Goal: Task Accomplishment & Management: Manage account settings

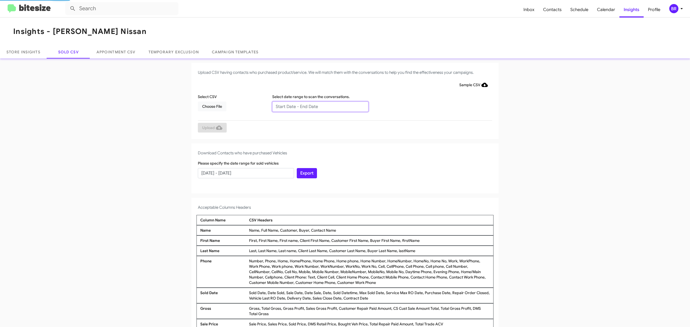
click at [317, 106] on input "text" at bounding box center [320, 107] width 96 height 10
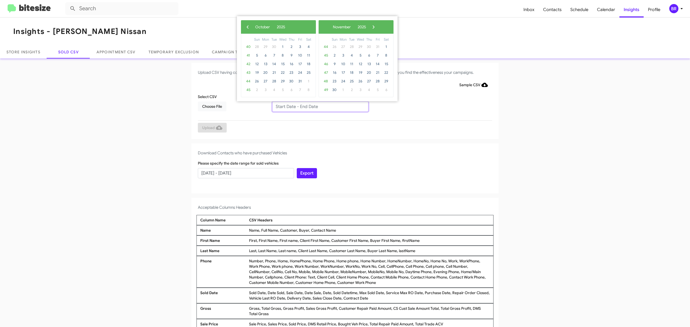
type input "08/12/2025 - 10/12/2025"
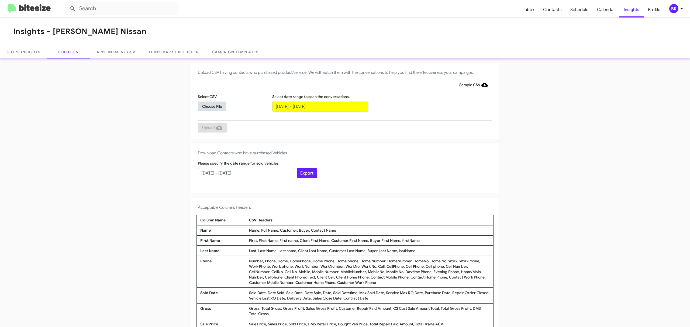
click at [209, 106] on span "Choose File" at bounding box center [212, 107] width 20 height 10
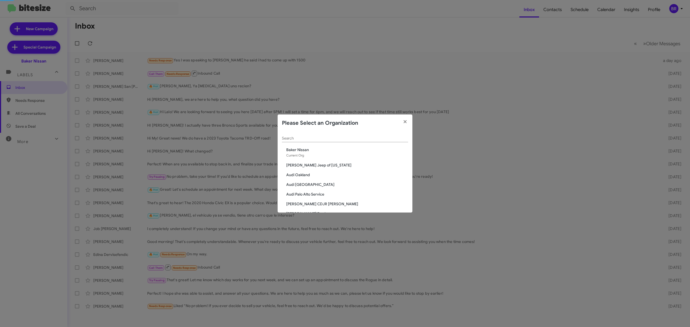
scroll to position [848, 0]
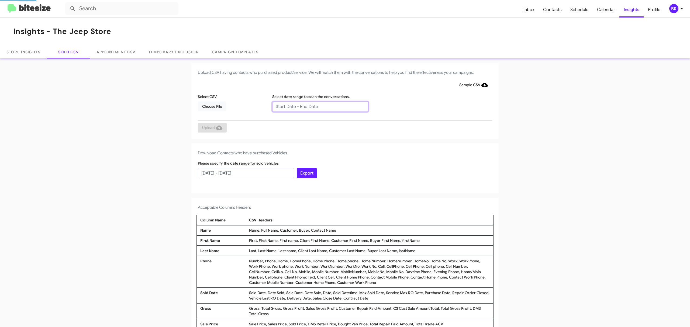
click at [317, 106] on input "text" at bounding box center [320, 107] width 96 height 10
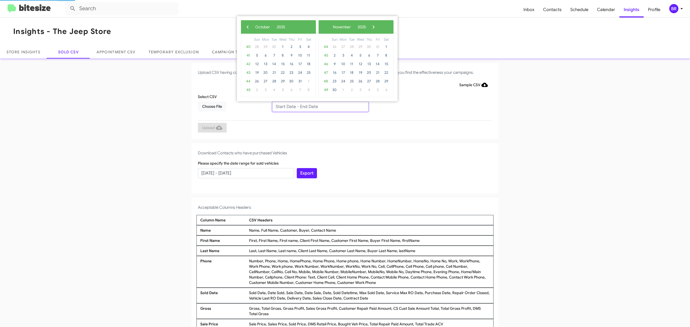
type input "[DATE] - [DATE]"
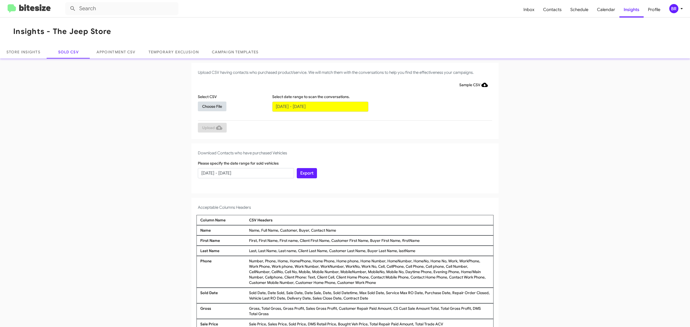
click at [209, 106] on span "Choose File" at bounding box center [212, 107] width 20 height 10
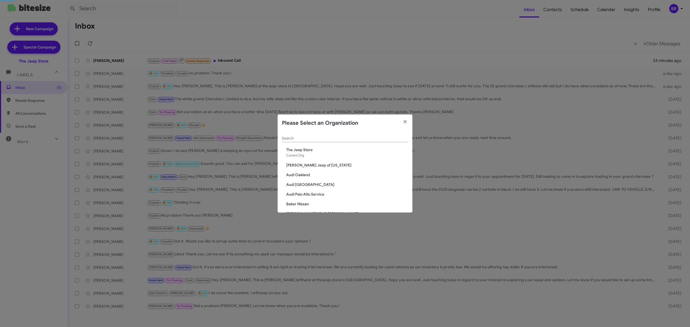
scroll to position [984, 0]
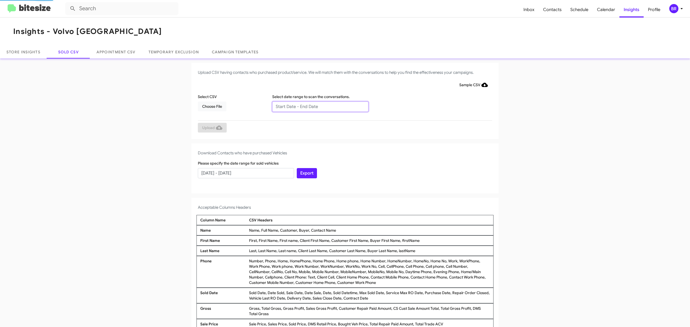
click at [317, 106] on input "text" at bounding box center [320, 107] width 96 height 10
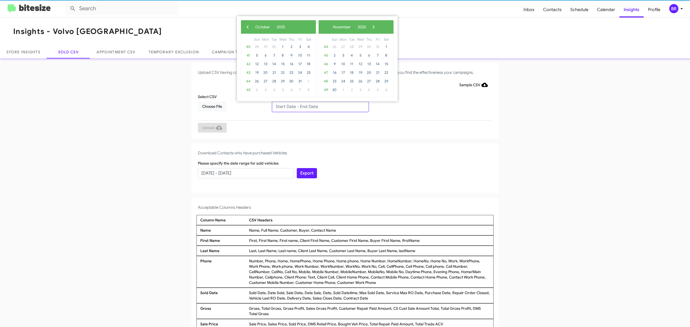
type input "08/12/2025 - 10/12/2025"
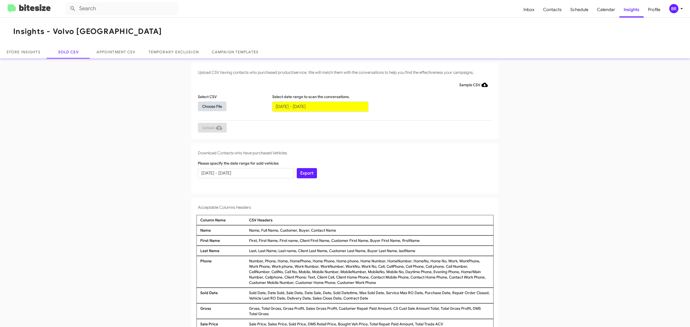
click at [209, 106] on span "Choose File" at bounding box center [212, 107] width 20 height 10
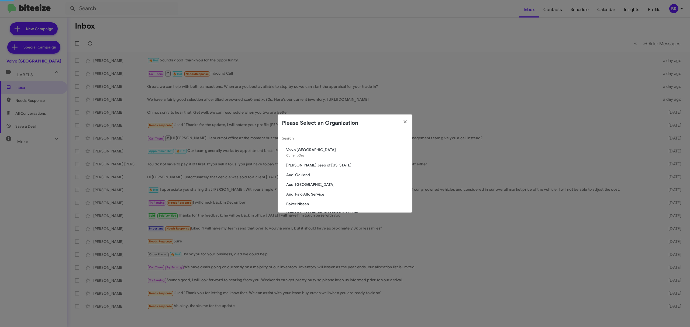
scroll to position [984, 0]
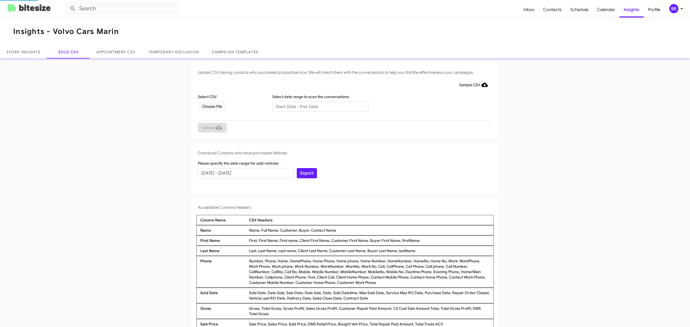
click at [317, 106] on input "text" at bounding box center [320, 107] width 96 height 10
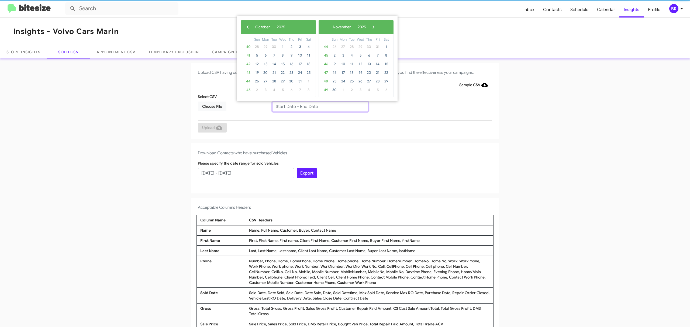
type input "08/12/2025 - 10/12/2025"
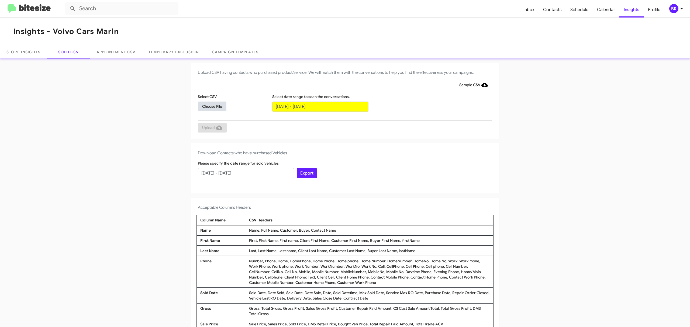
click at [209, 106] on span "Choose File" at bounding box center [212, 107] width 20 height 10
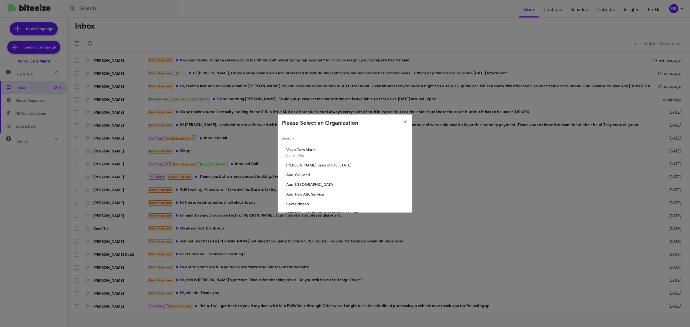
scroll to position [159, 0]
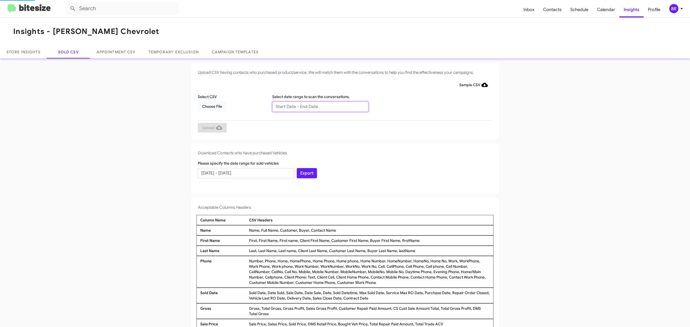
click at [317, 106] on input "text" at bounding box center [320, 107] width 96 height 10
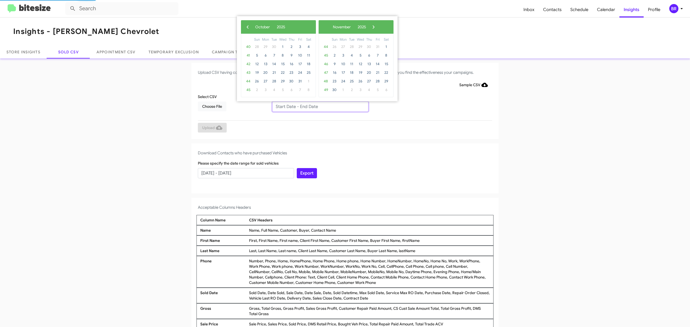
type input "08/12/2025 - 10/12/2025"
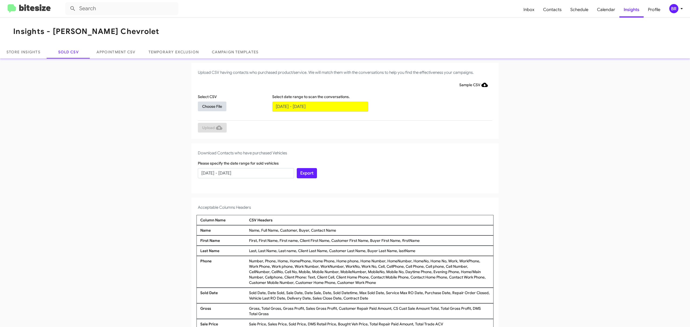
click at [209, 106] on span "Choose File" at bounding box center [212, 107] width 20 height 10
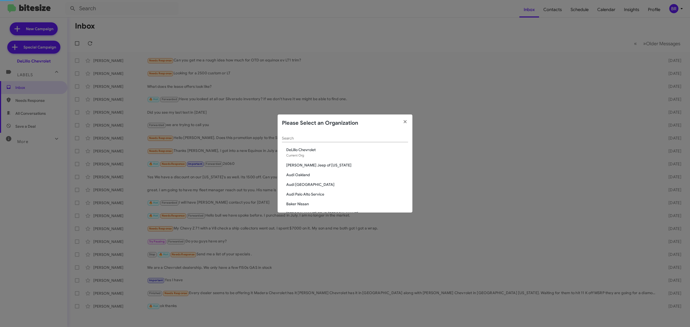
scroll to position [887, 0]
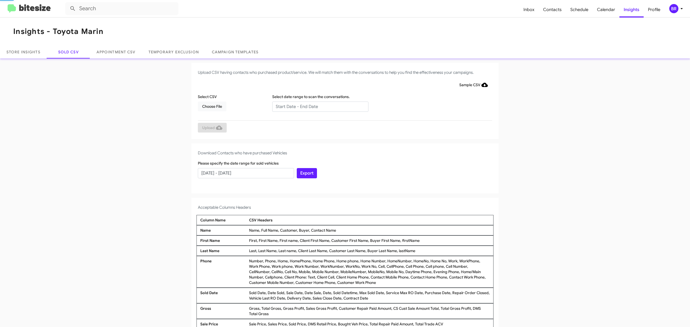
click at [317, 106] on input "text" at bounding box center [320, 107] width 96 height 10
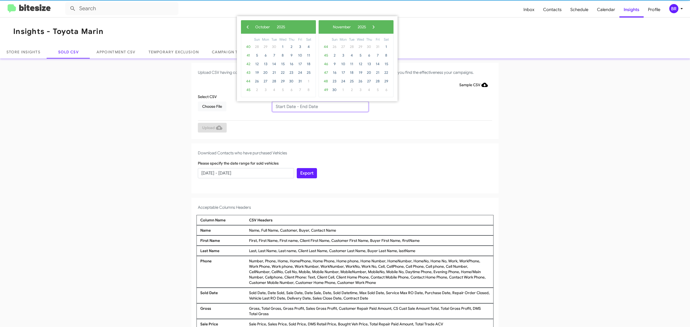
type input "08/12/2025 - 10/12/2025"
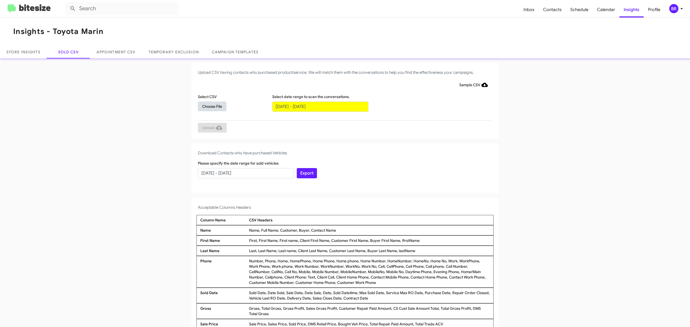
click at [209, 106] on span "Choose File" at bounding box center [212, 107] width 20 height 10
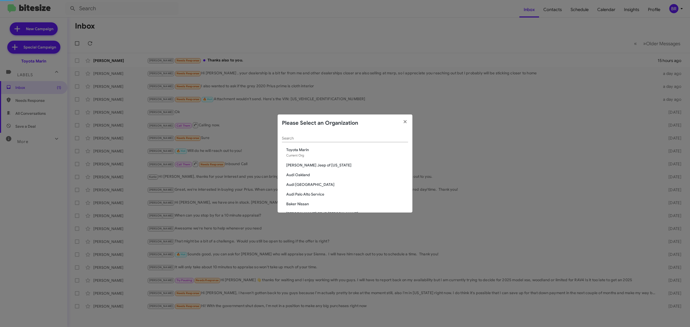
scroll to position [382, 0]
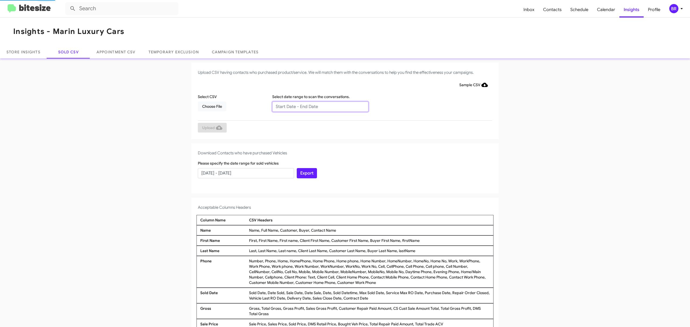
click at [317, 106] on input "text" at bounding box center [320, 107] width 96 height 10
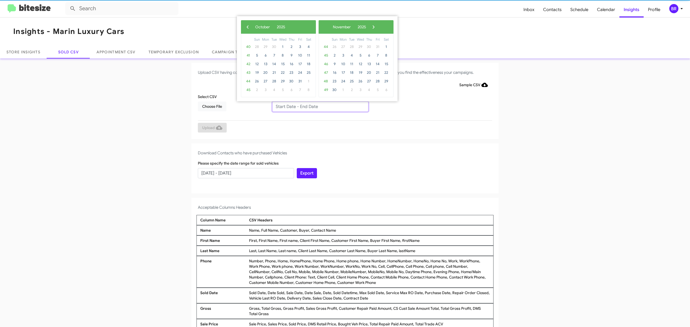
type input "08/12/2025 - 10/12/2025"
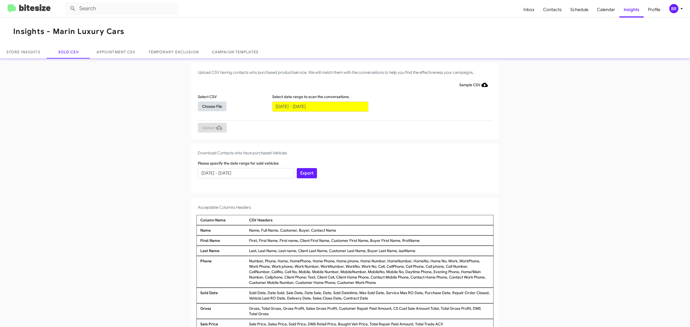
click at [209, 106] on span "Choose File" at bounding box center [212, 107] width 20 height 10
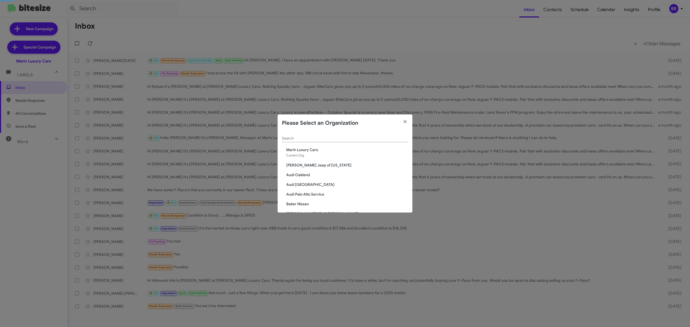
scroll to position [489, 0]
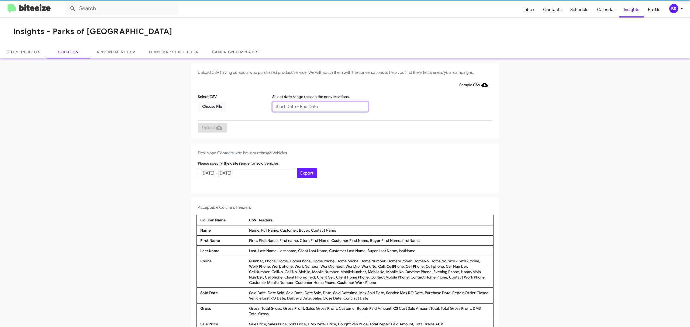
click at [317, 106] on input "text" at bounding box center [320, 107] width 96 height 10
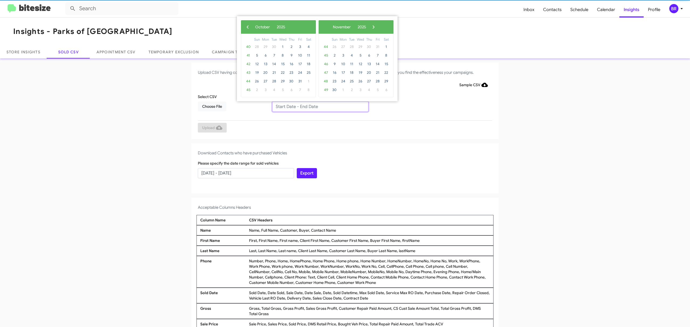
type input "[DATE] - [DATE]"
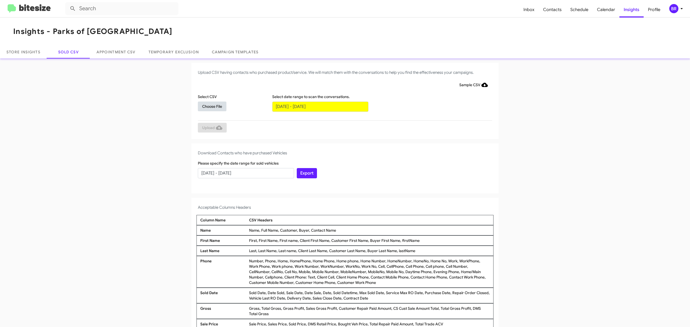
click at [209, 106] on span "Choose File" at bounding box center [212, 107] width 20 height 10
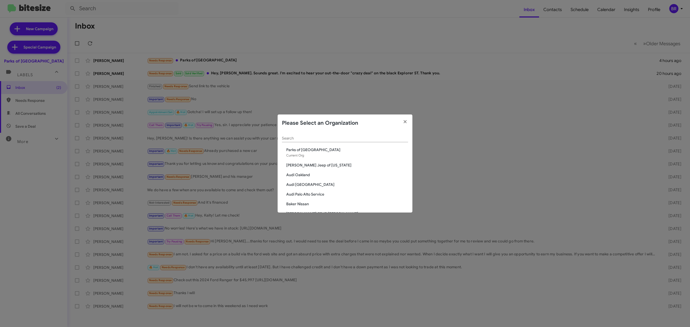
scroll to position [916, 0]
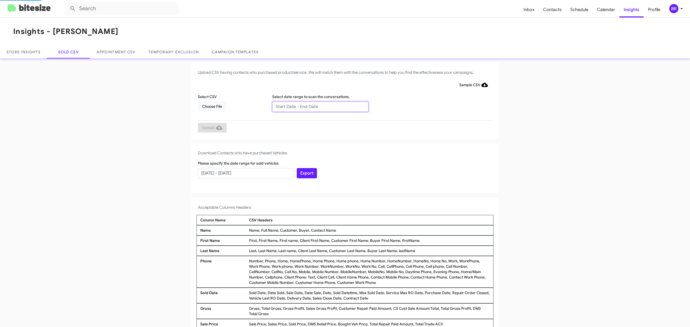
click at [317, 106] on input "text" at bounding box center [320, 107] width 96 height 10
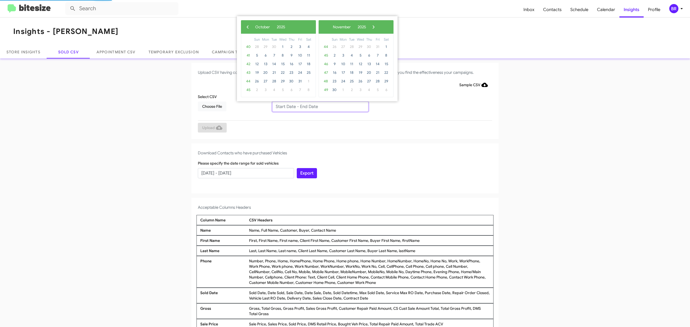
type input "[DATE] - [DATE]"
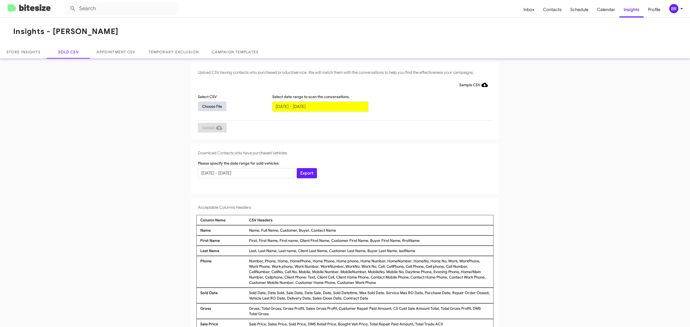
click at [209, 106] on span "Choose File" at bounding box center [212, 107] width 20 height 10
click at [317, 106] on input "text" at bounding box center [320, 107] width 96 height 10
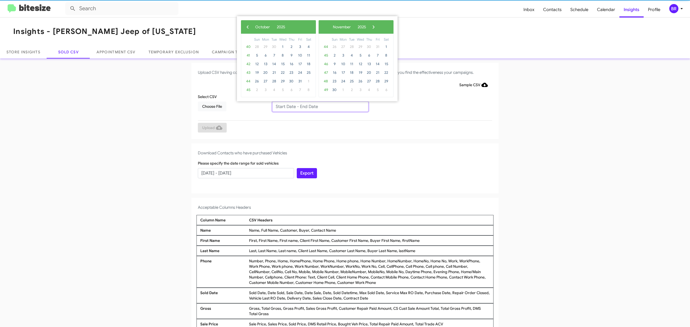
type input "08/12/2025 - 10/12/2025"
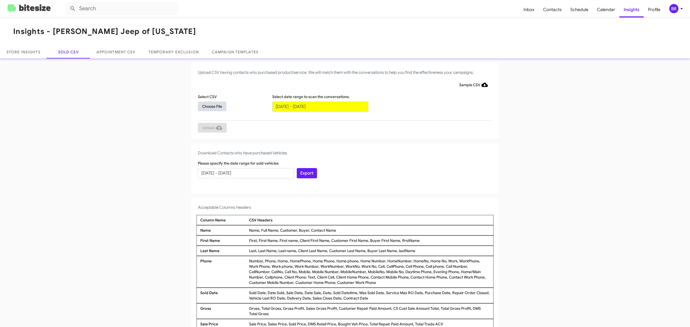
click at [209, 106] on span "Choose File" at bounding box center [212, 107] width 20 height 10
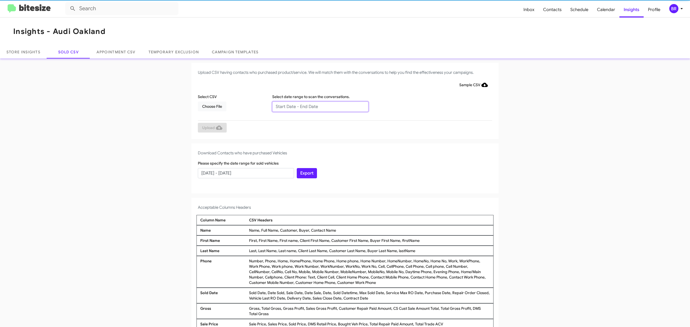
click at [317, 106] on input "text" at bounding box center [320, 107] width 96 height 10
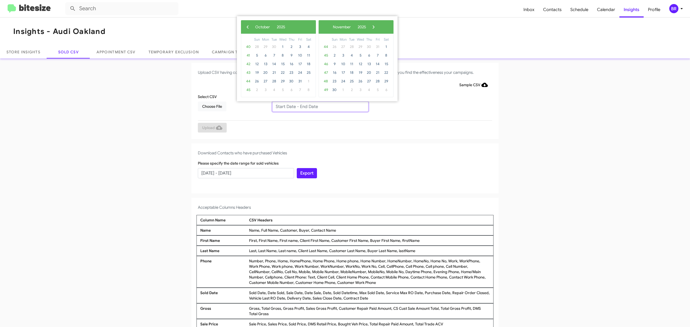
type input "08/12/2025 - 10/12/2025"
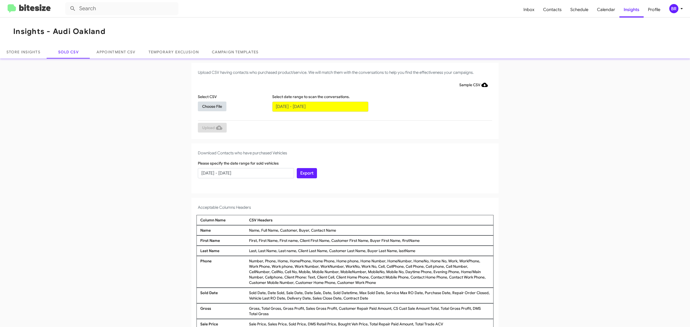
click at [209, 106] on span "Choose File" at bounding box center [212, 107] width 20 height 10
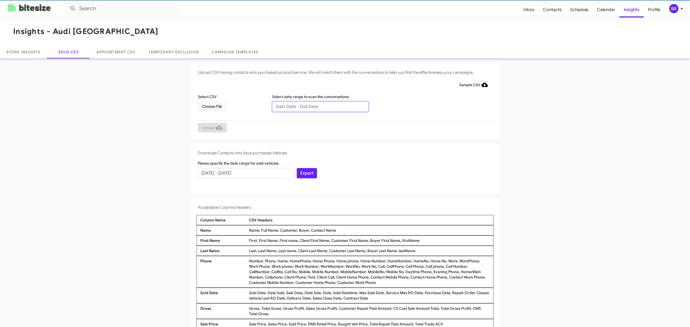
click at [317, 106] on input "text" at bounding box center [320, 107] width 96 height 10
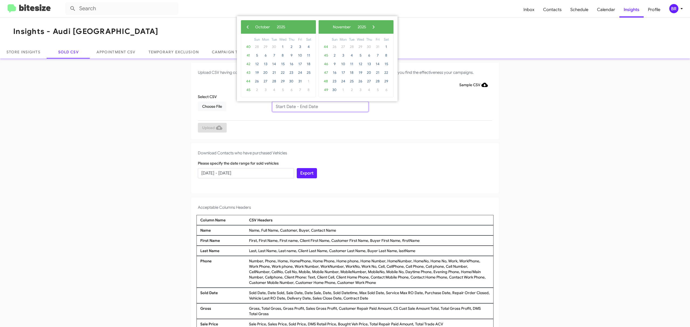
type input "08/12/2025 - 10/12/2025"
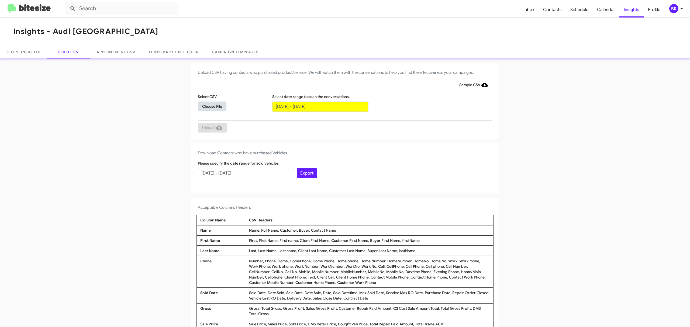
click at [209, 106] on span "Choose File" at bounding box center [212, 107] width 20 height 10
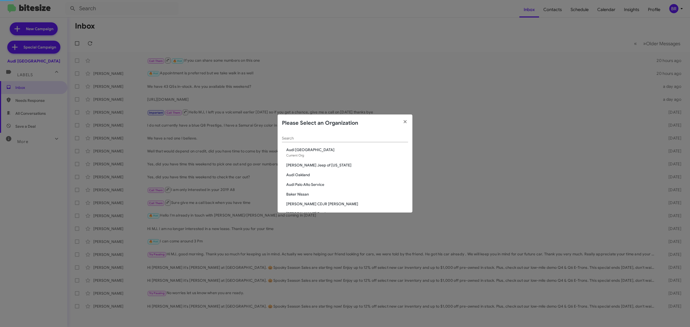
scroll to position [411, 0]
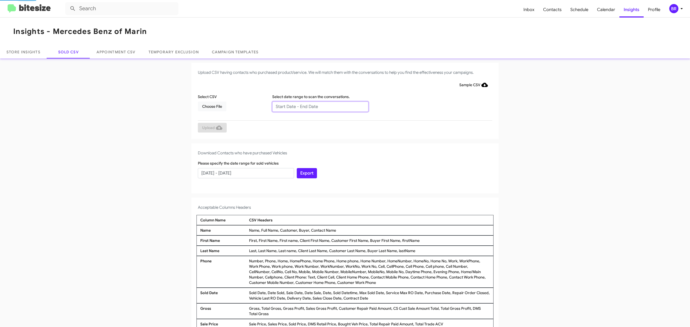
click at [317, 106] on input "text" at bounding box center [320, 107] width 96 height 10
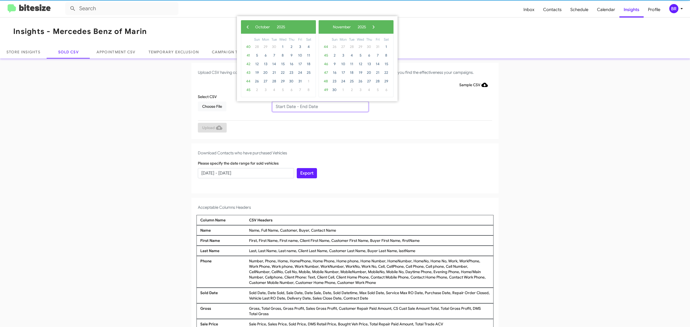
type input "08/12/2025 - 10/12/2025"
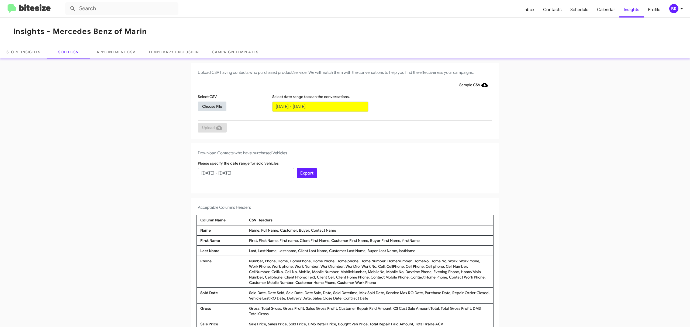
click at [209, 106] on span "Choose File" at bounding box center [212, 107] width 20 height 10
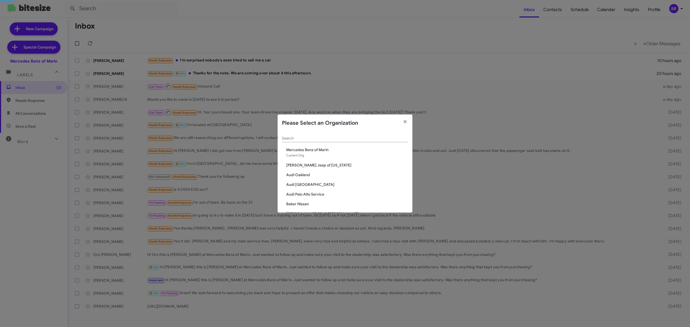
scroll to position [809, 0]
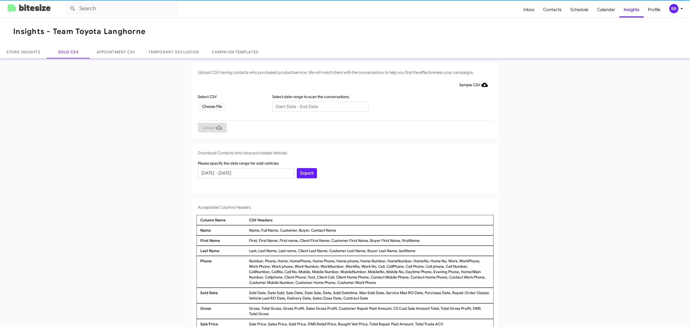
click at [317, 106] on input "text" at bounding box center [320, 107] width 96 height 10
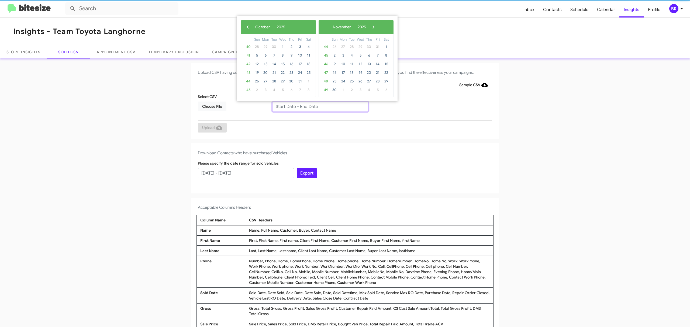
type input "08/12/2025 - 10/12/2025"
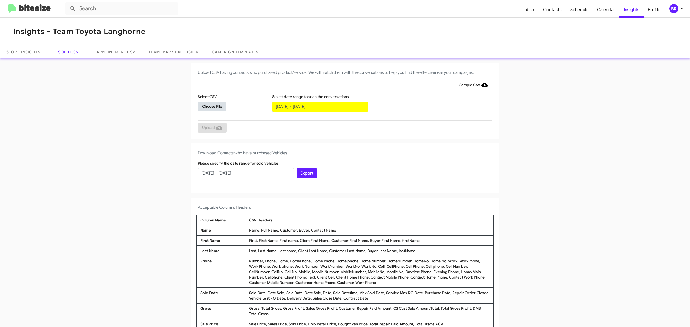
click at [209, 106] on span "Choose File" at bounding box center [212, 107] width 20 height 10
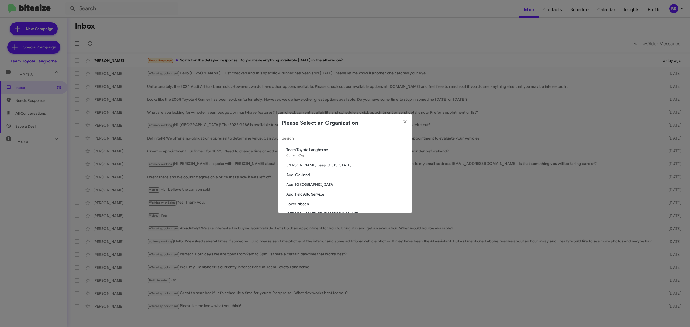
scroll to position [819, 0]
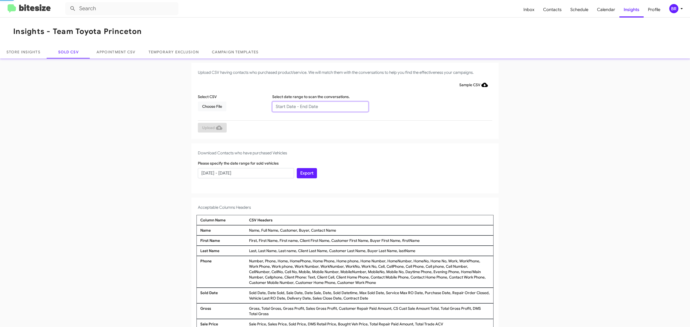
click at [317, 106] on input "text" at bounding box center [320, 107] width 96 height 10
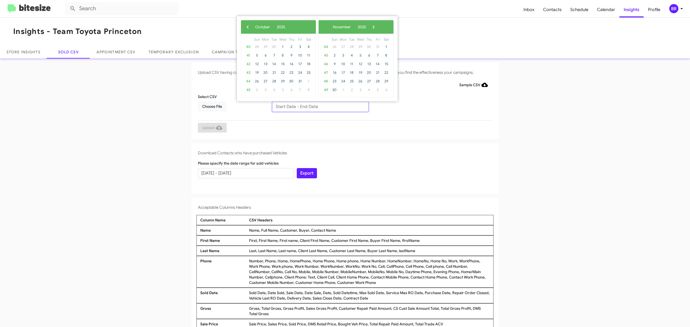
type input "08/12/2025 - 10/12/2025"
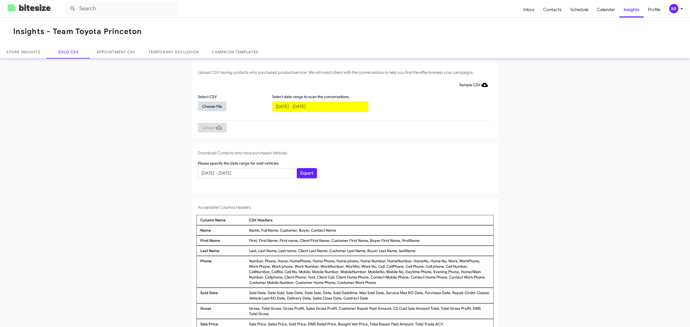
click at [209, 106] on span "Choose File" at bounding box center [212, 107] width 20 height 10
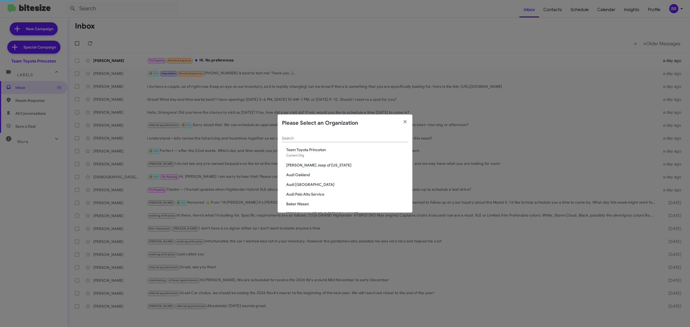
scroll to position [256, 0]
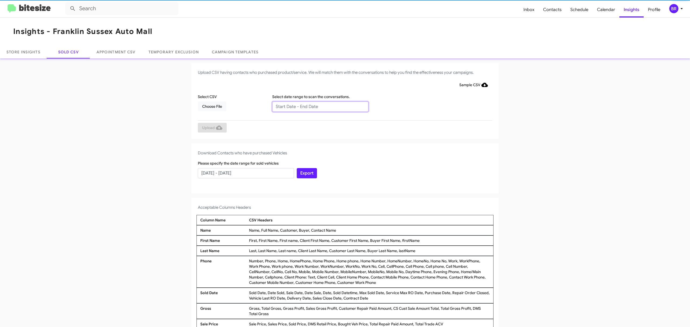
click at [317, 106] on input "text" at bounding box center [320, 107] width 96 height 10
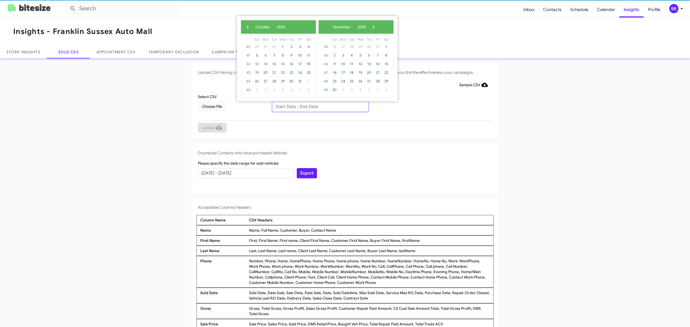
type input "[DATE] - [DATE]"
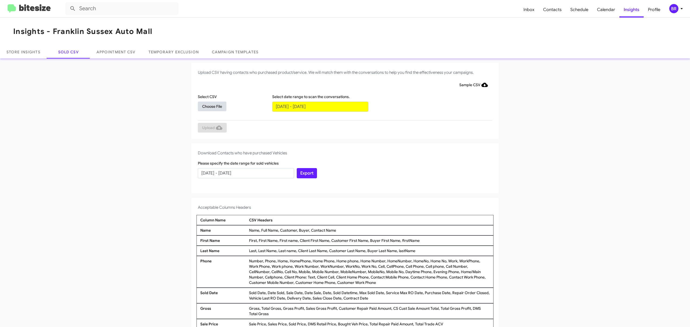
click at [209, 106] on span "Choose File" at bounding box center [212, 107] width 20 height 10
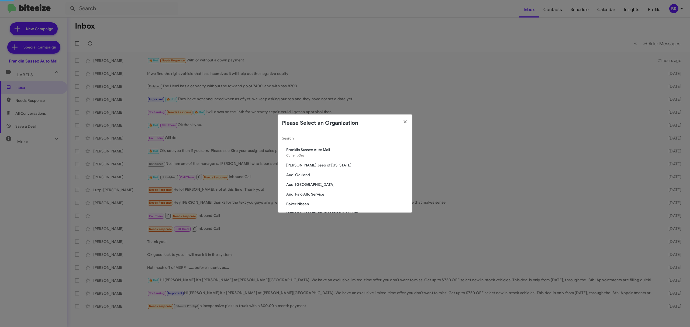
scroll to position [256, 0]
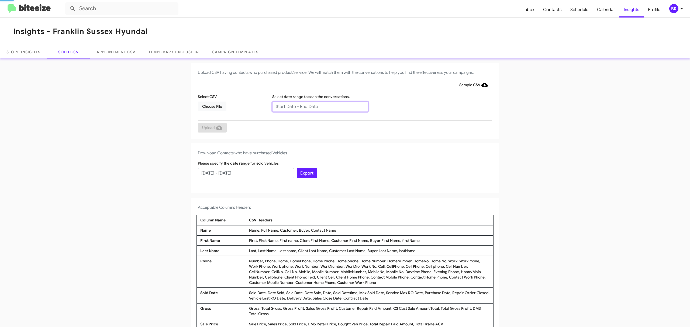
click at [317, 106] on input "text" at bounding box center [320, 107] width 96 height 10
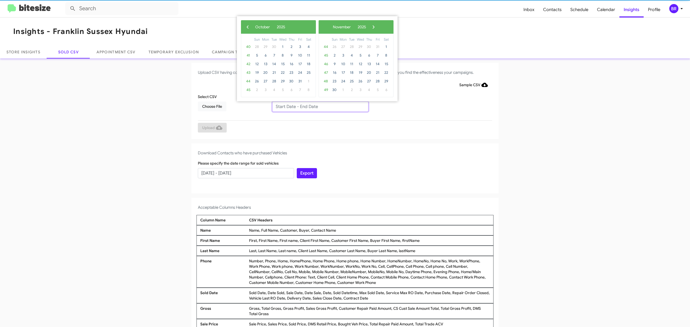
type input "08/12/2025 - 10/12/2025"
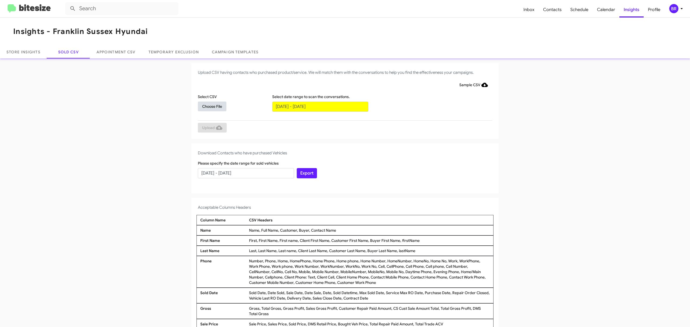
click at [209, 106] on span "Choose File" at bounding box center [212, 107] width 20 height 10
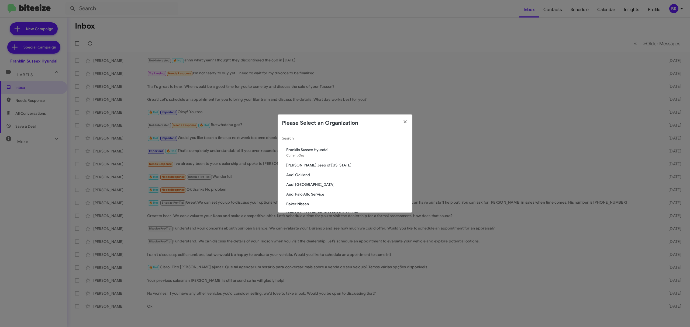
scroll to position [460, 0]
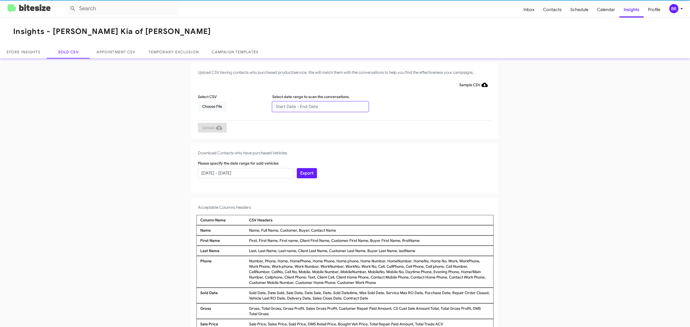
click at [317, 106] on input "text" at bounding box center [320, 107] width 96 height 10
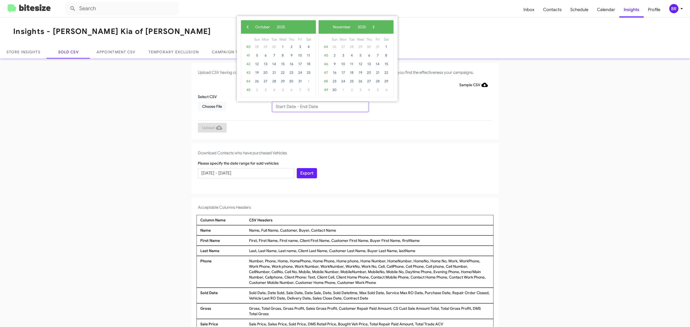
type input "[DATE] - [DATE]"
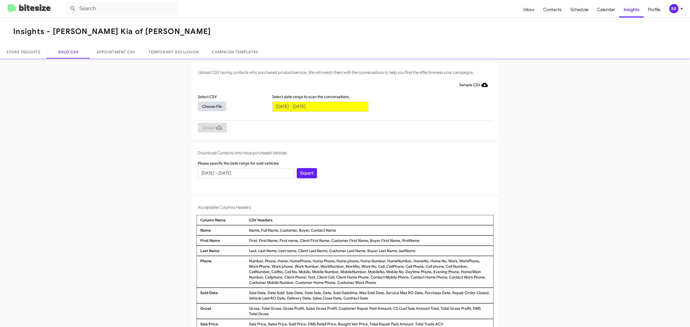
click at [209, 106] on span "Choose File" at bounding box center [212, 107] width 20 height 10
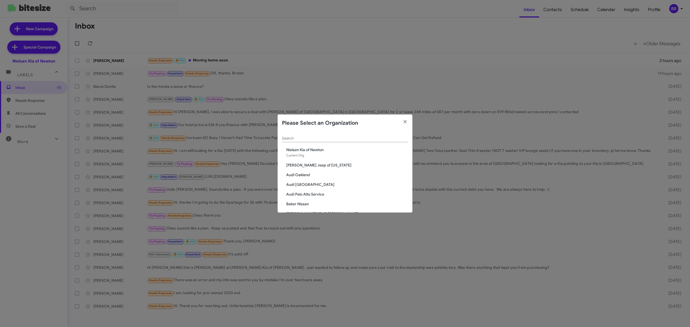
scroll to position [460, 0]
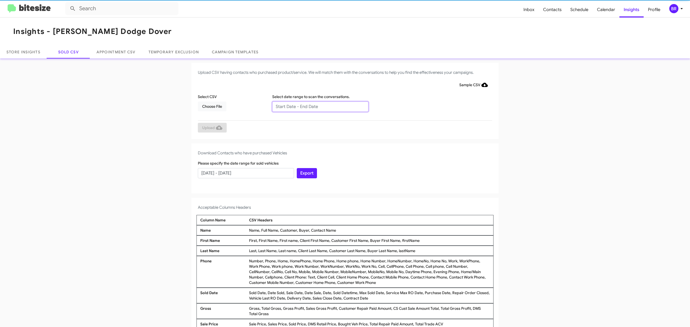
click at [317, 106] on input "text" at bounding box center [320, 107] width 96 height 10
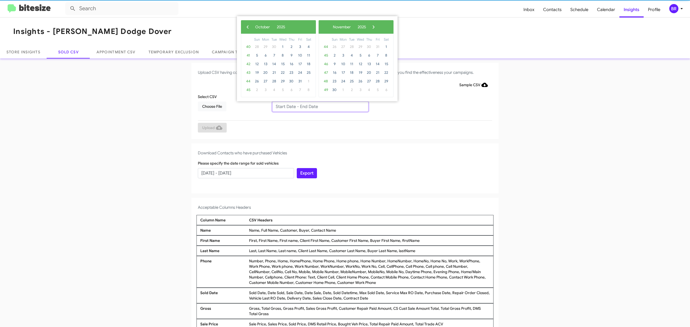
type input "[DATE] - [DATE]"
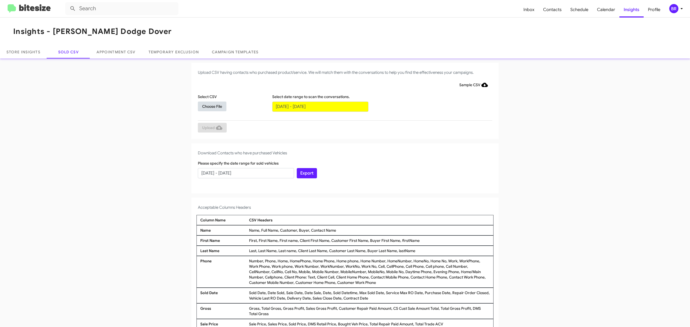
click at [209, 106] on span "Choose File" at bounding box center [212, 107] width 20 height 10
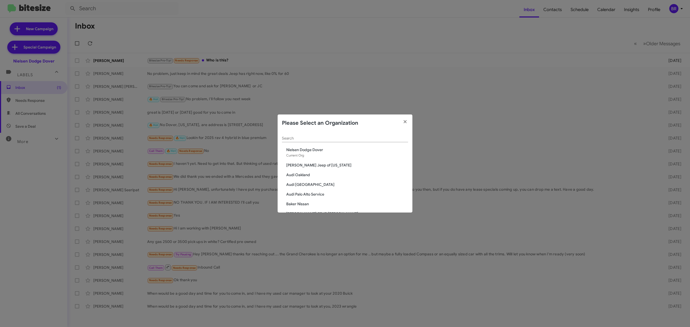
scroll to position [440, 0]
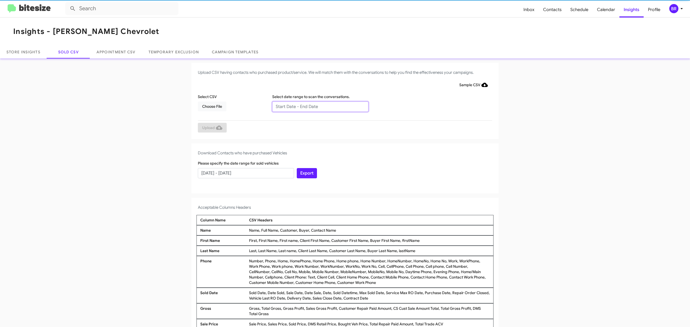
click at [317, 106] on input "text" at bounding box center [320, 107] width 96 height 10
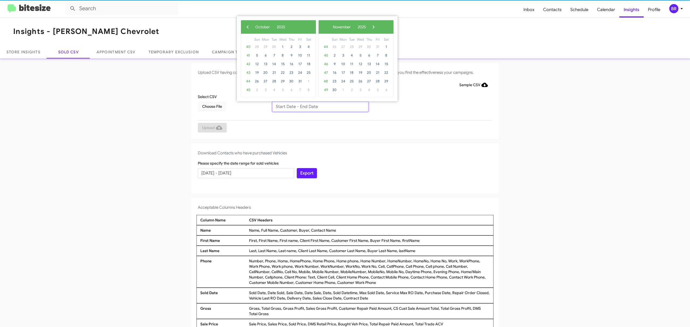
type input "[DATE] - [DATE]"
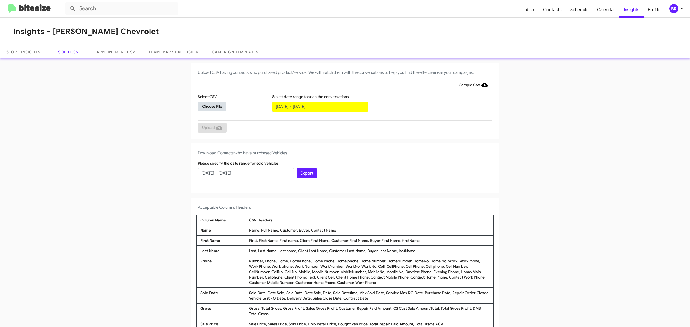
click at [209, 106] on span "Choose File" at bounding box center [212, 107] width 20 height 10
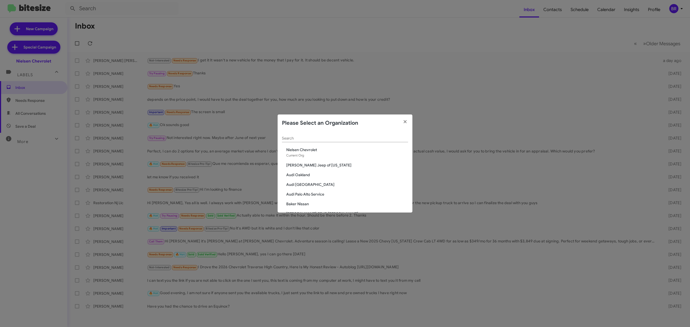
scroll to position [440, 0]
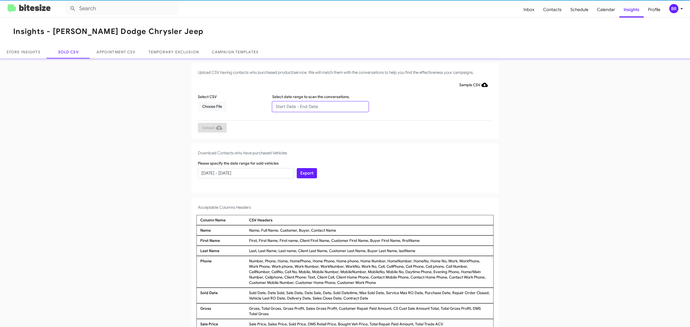
click at [317, 106] on input "text" at bounding box center [320, 107] width 96 height 10
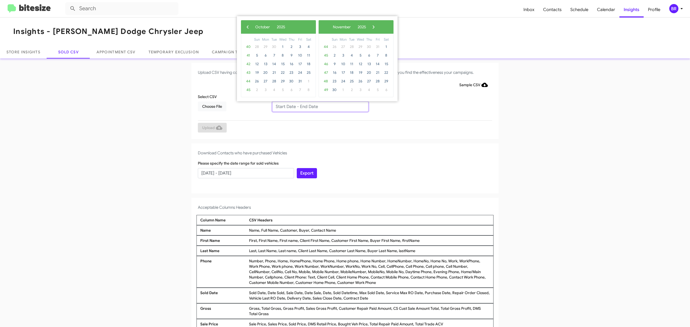
type input "[DATE] - [DATE]"
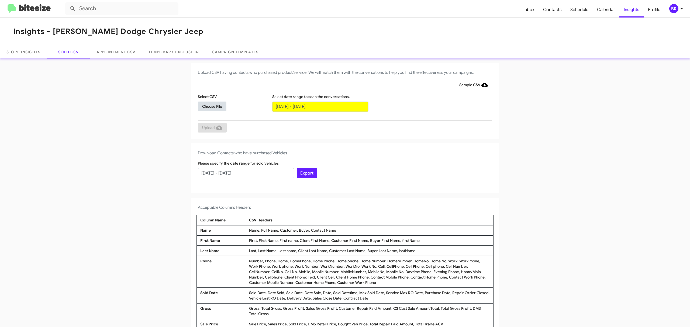
click at [209, 106] on span "Choose File" at bounding box center [212, 107] width 20 height 10
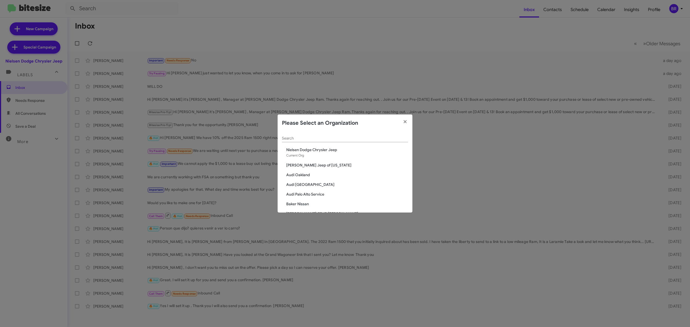
scroll to position [470, 0]
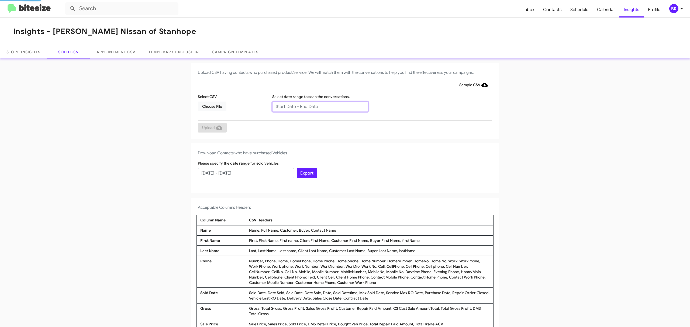
click at [317, 106] on input "text" at bounding box center [320, 107] width 96 height 10
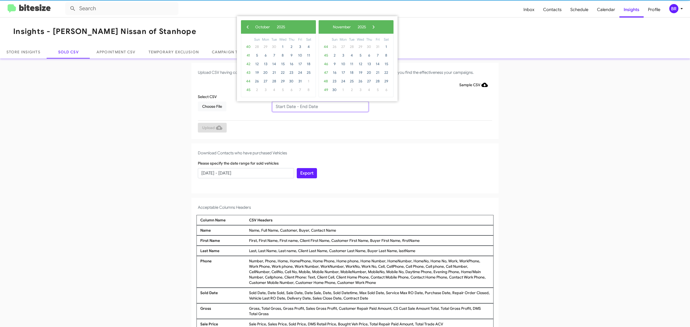
type input "08/12/2025 - 10/12/2025"
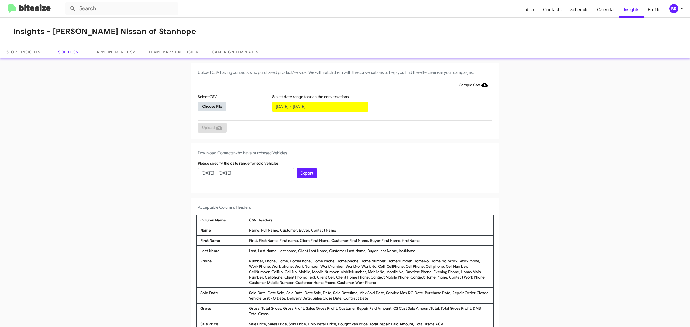
click at [209, 106] on span "Choose File" at bounding box center [212, 107] width 20 height 10
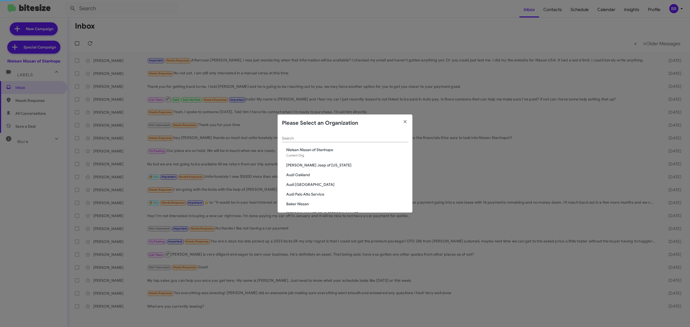
scroll to position [23, 0]
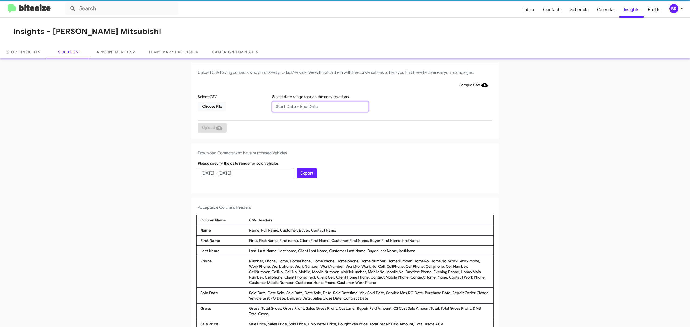
click at [317, 106] on input "text" at bounding box center [320, 107] width 96 height 10
type input "[DATE] - [DATE]"
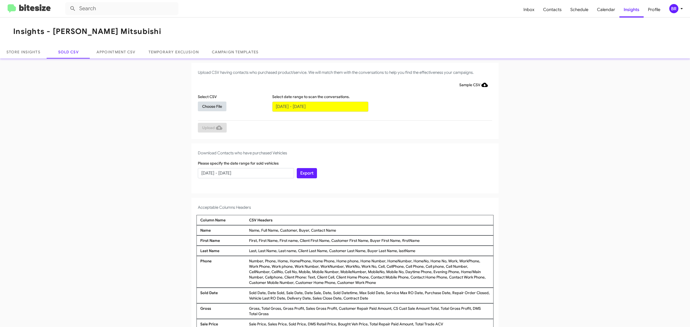
click at [209, 106] on span "Choose File" at bounding box center [212, 107] width 20 height 10
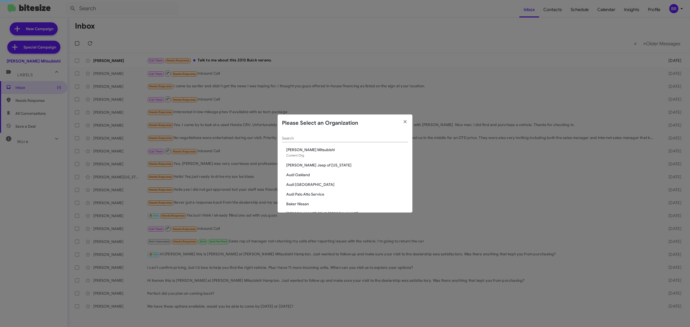
scroll to position [867, 0]
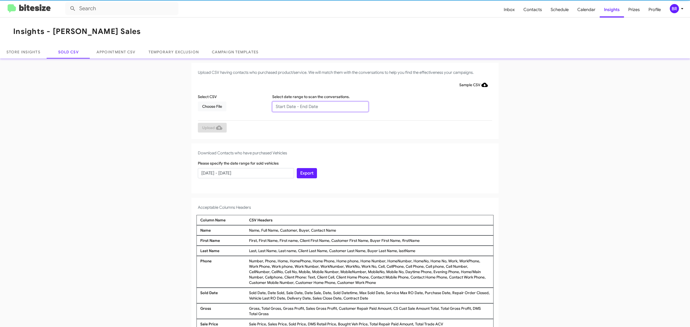
click at [317, 106] on input "text" at bounding box center [320, 107] width 96 height 10
type input "[DATE] - [DATE]"
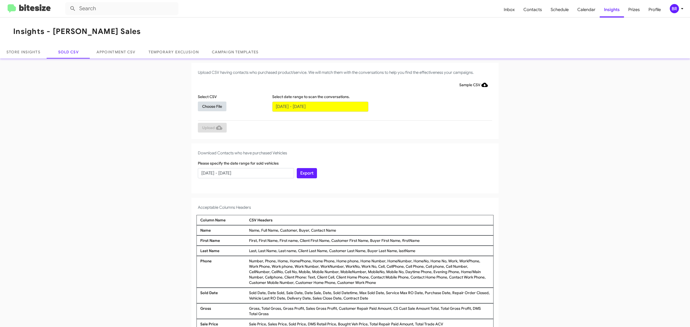
click at [209, 106] on span "Choose File" at bounding box center [212, 107] width 20 height 10
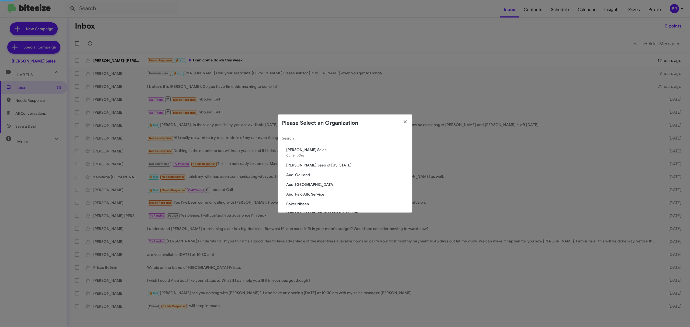
scroll to position [867, 0]
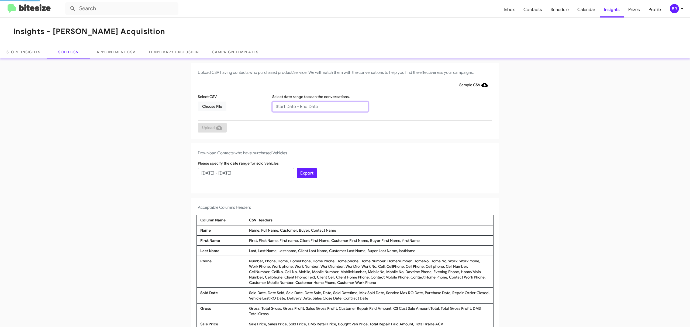
click at [317, 106] on input "text" at bounding box center [320, 107] width 96 height 10
type input "[DATE] - [DATE]"
click at [209, 106] on span "Choose File" at bounding box center [212, 107] width 20 height 10
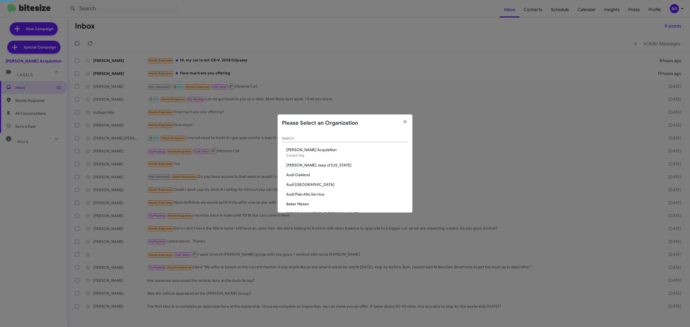
scroll to position [13, 0]
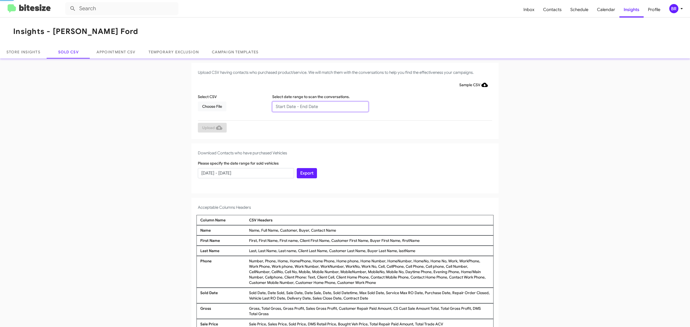
click at [317, 106] on input "text" at bounding box center [320, 107] width 96 height 10
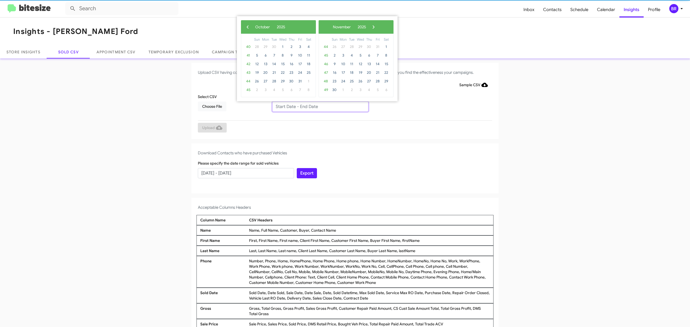
type input "08/12/2025 - 10/12/2025"
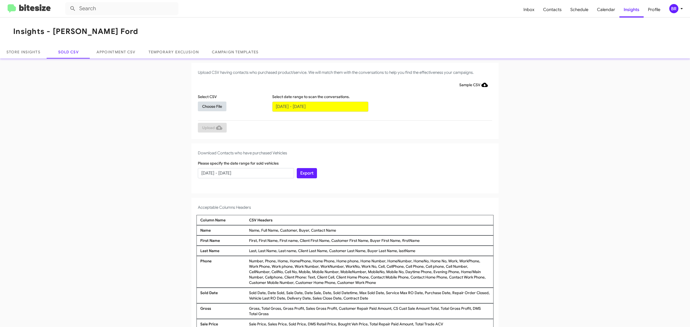
click at [209, 106] on span "Choose File" at bounding box center [212, 107] width 20 height 10
click at [317, 106] on input "text" at bounding box center [320, 107] width 96 height 10
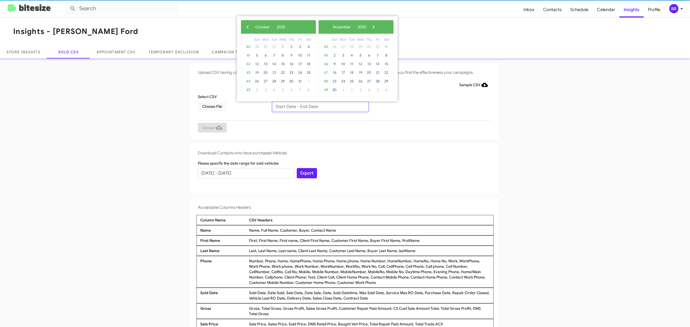
type input "[DATE] - [DATE]"
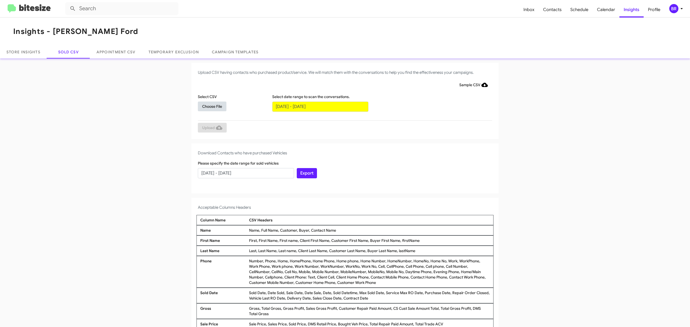
click at [209, 106] on span "Choose File" at bounding box center [212, 107] width 20 height 10
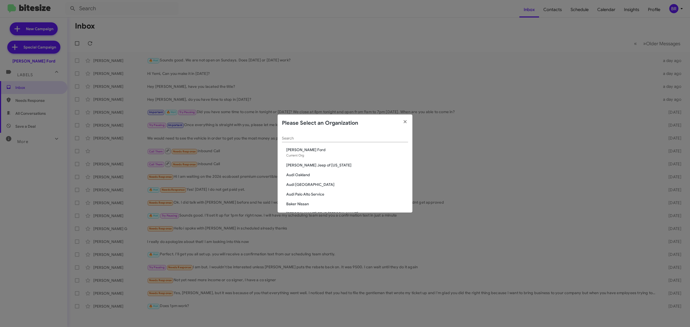
scroll to position [23, 0]
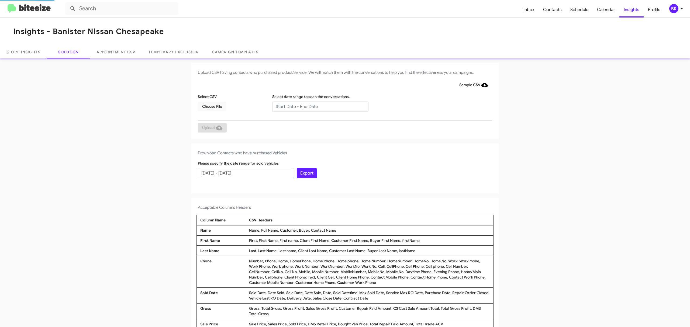
click at [317, 106] on input "text" at bounding box center [320, 107] width 96 height 10
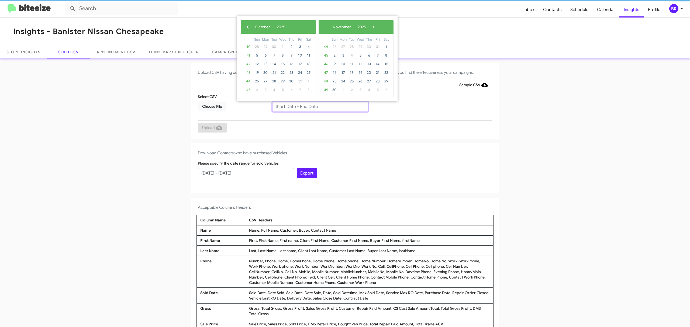
type input "08/12/2025 - 10/12/2025"
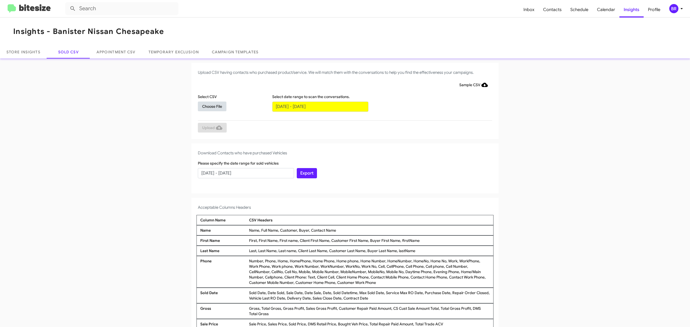
click at [209, 106] on span "Choose File" at bounding box center [212, 107] width 20 height 10
click at [317, 106] on input "text" at bounding box center [320, 107] width 96 height 10
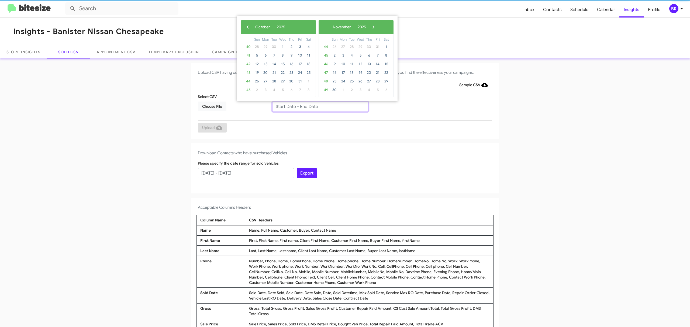
type input "[DATE] - [DATE]"
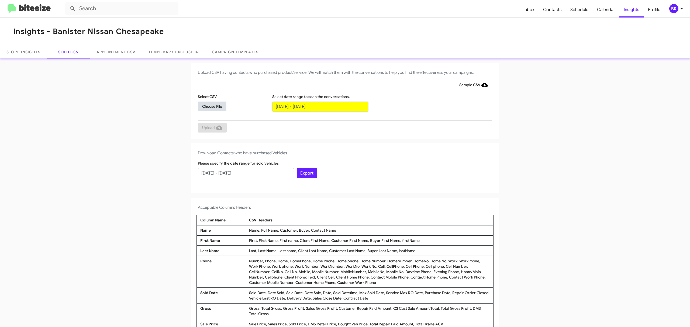
click at [209, 106] on span "Choose File" at bounding box center [212, 107] width 20 height 10
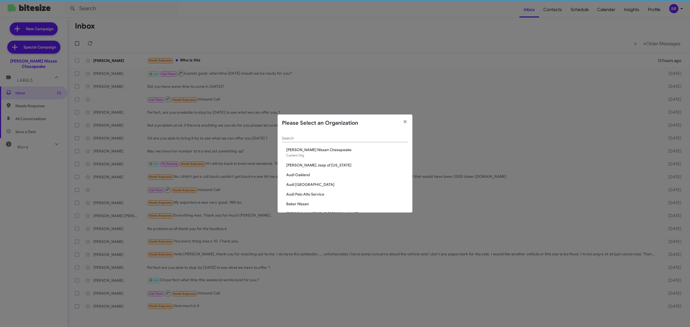
scroll to position [33, 0]
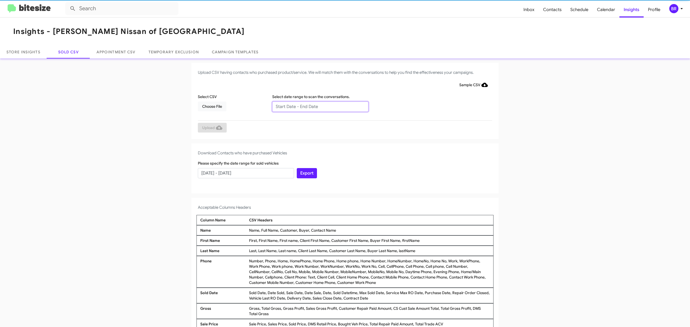
click at [317, 106] on input "text" at bounding box center [320, 107] width 96 height 10
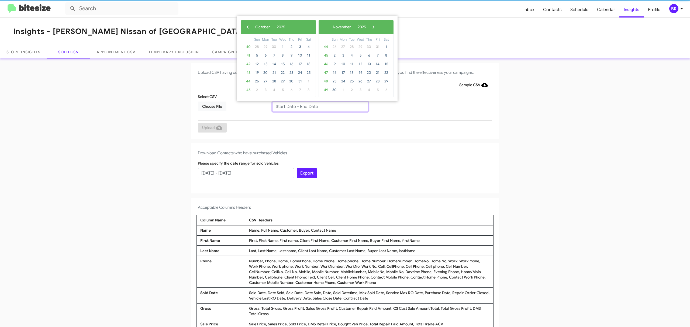
type input "[DATE] - [DATE]"
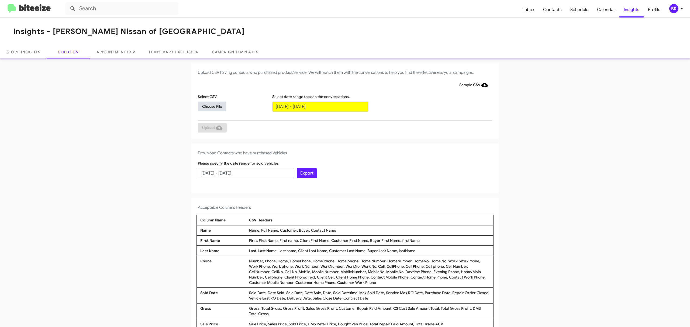
click at [209, 106] on span "Choose File" at bounding box center [212, 107] width 20 height 10
click at [317, 106] on input "text" at bounding box center [320, 107] width 96 height 10
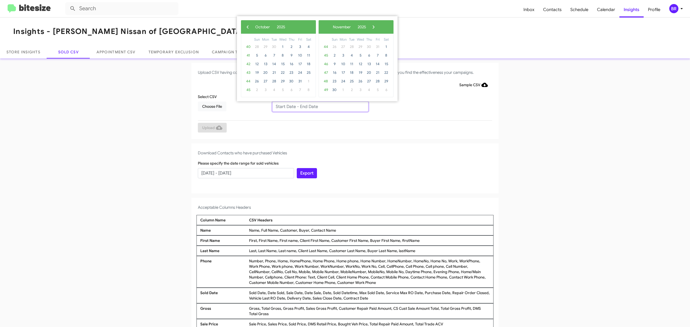
type input "08/12/2025 - 10/12/2025"
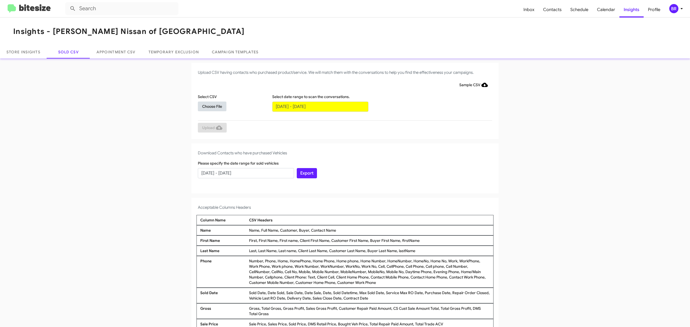
click at [209, 106] on span "Choose File" at bounding box center [212, 107] width 20 height 10
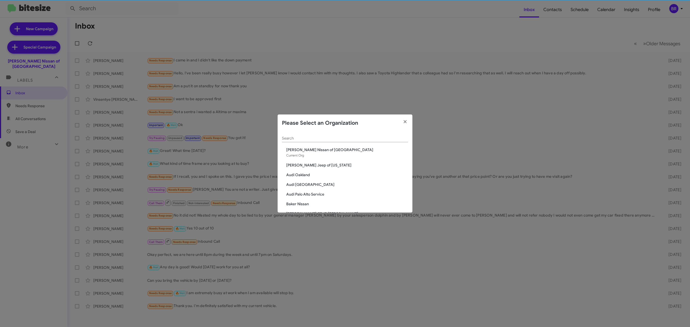
scroll to position [4, 0]
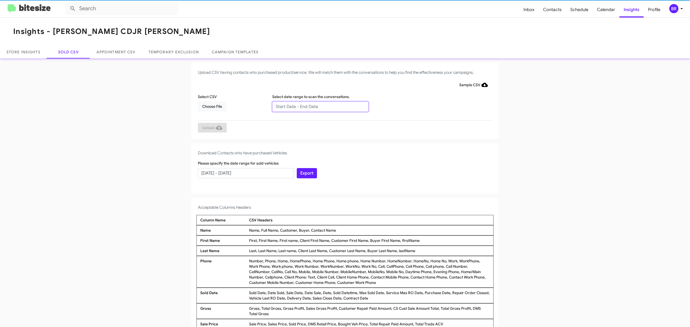
click at [317, 106] on input "text" at bounding box center [320, 107] width 96 height 10
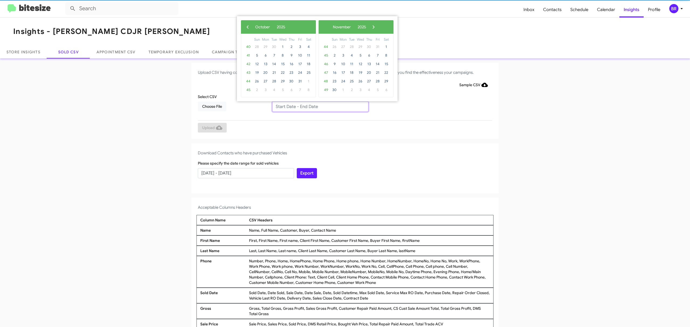
type input "[DATE] - [DATE]"
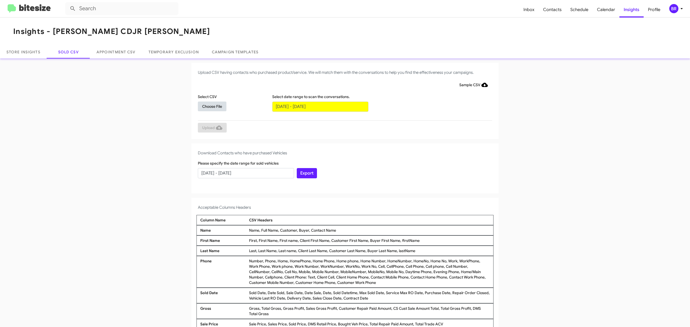
click at [209, 106] on span "Choose File" at bounding box center [212, 107] width 20 height 10
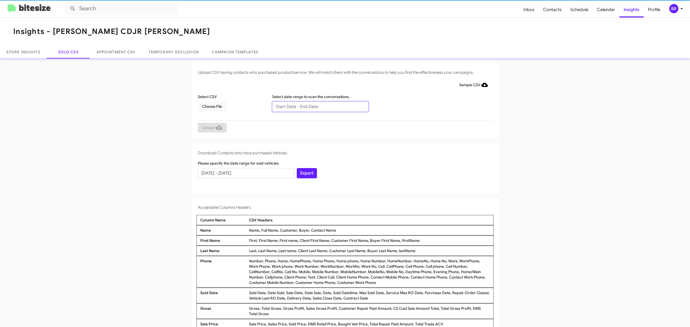
click at [317, 106] on input "text" at bounding box center [320, 107] width 96 height 10
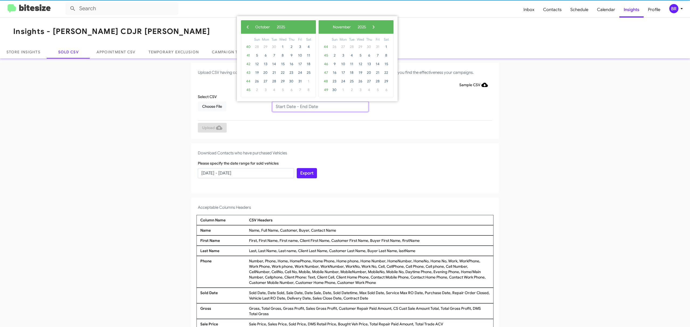
type input "[DATE] - [DATE]"
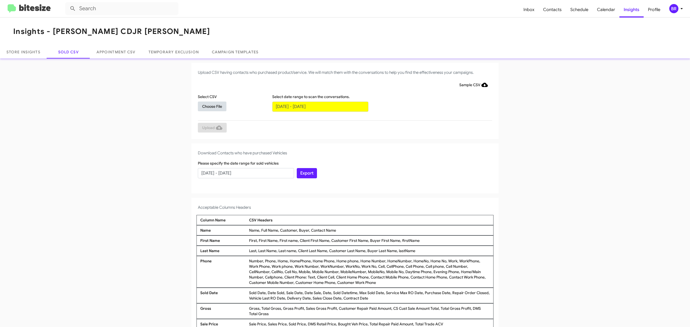
click at [209, 106] on span "Choose File" at bounding box center [212, 107] width 20 height 10
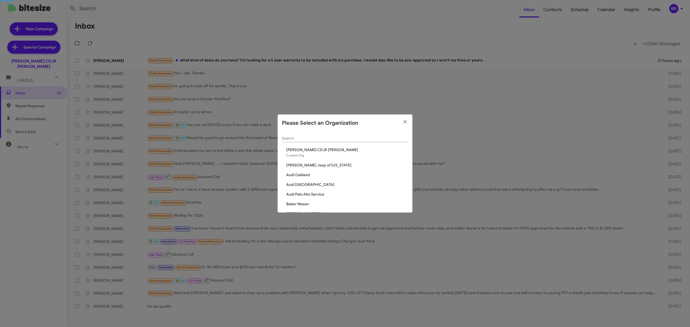
scroll to position [13, 0]
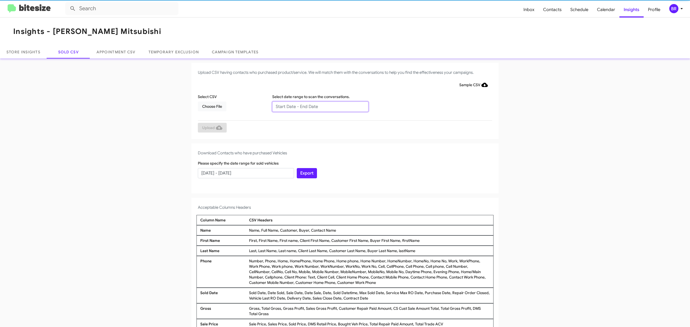
click at [317, 106] on input "text" at bounding box center [320, 107] width 96 height 10
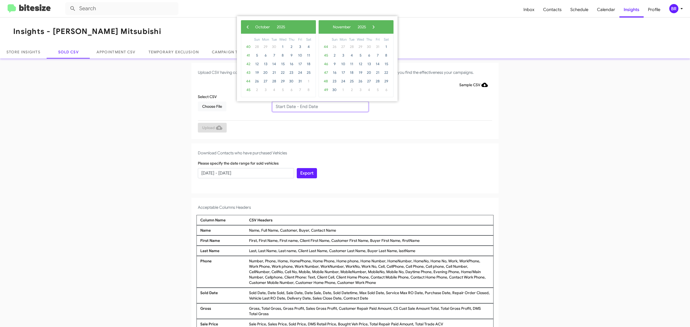
type input "[DATE] - [DATE]"
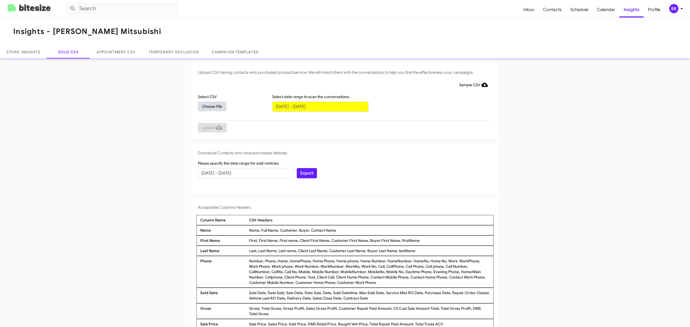
click at [209, 106] on span "Choose File" at bounding box center [212, 107] width 20 height 10
click at [317, 106] on input "text" at bounding box center [320, 107] width 96 height 10
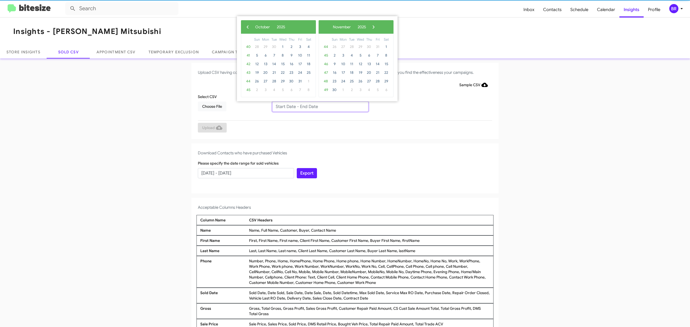
type input "[DATE] - [DATE]"
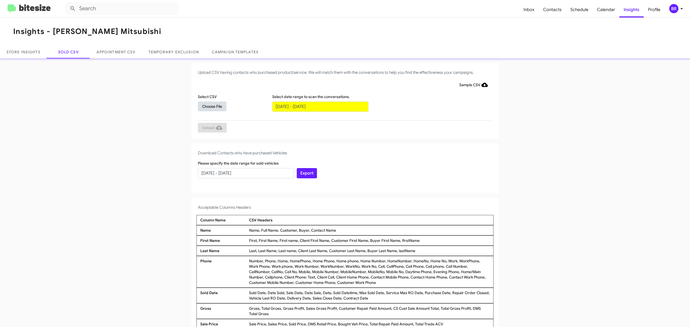
click at [209, 106] on span "Choose File" at bounding box center [212, 107] width 20 height 10
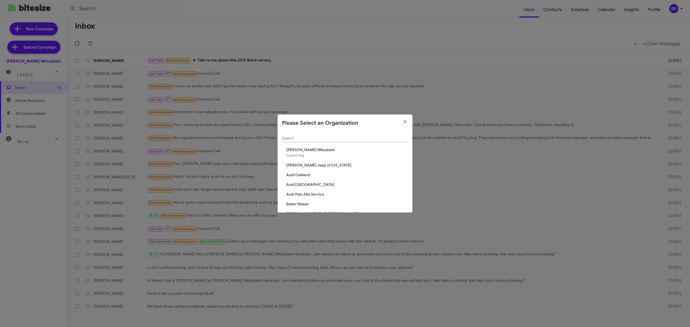
scroll to position [945, 0]
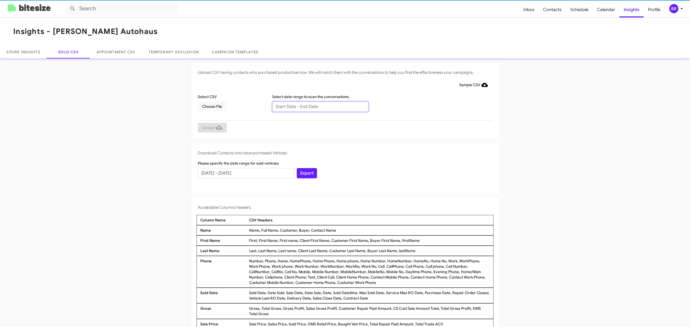
click at [317, 106] on input "text" at bounding box center [320, 107] width 96 height 10
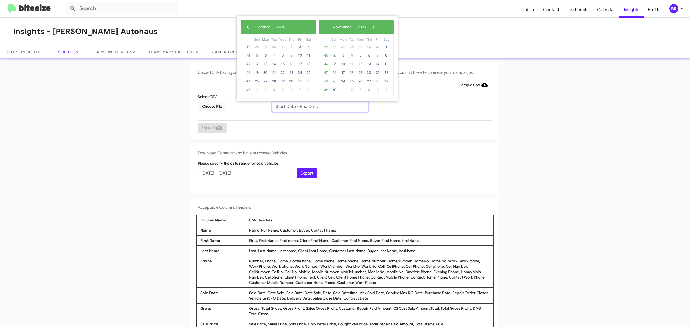
type input "08/12/2025 - 10/12/2025"
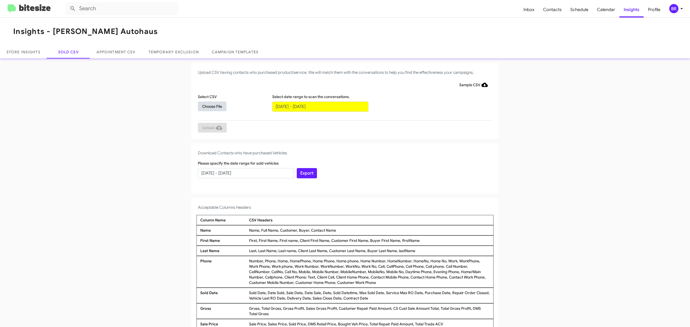
click at [209, 106] on span "Choose File" at bounding box center [212, 107] width 20 height 10
click at [317, 106] on input "text" at bounding box center [320, 107] width 96 height 10
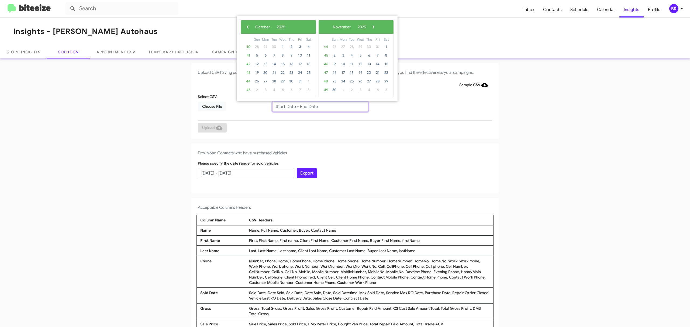
type input "[DATE] - [DATE]"
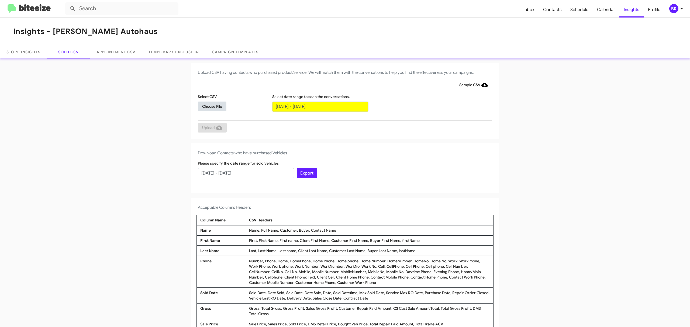
click at [209, 106] on span "Choose File" at bounding box center [212, 107] width 20 height 10
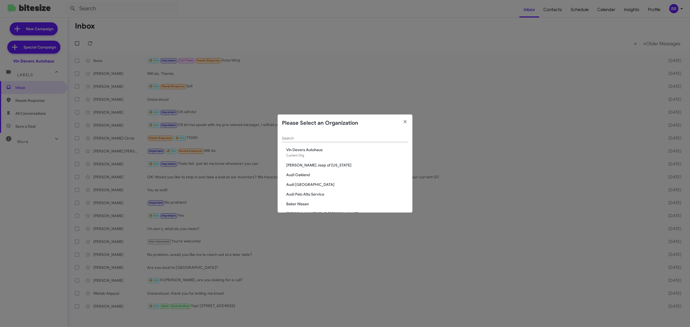
scroll to position [528, 0]
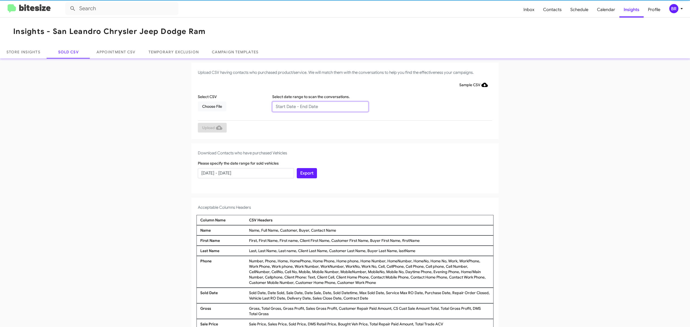
click at [317, 106] on input "text" at bounding box center [320, 107] width 96 height 10
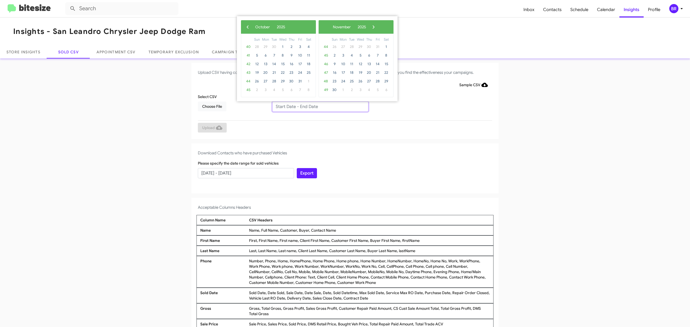
type input "08/12/2025 - 10/12/2025"
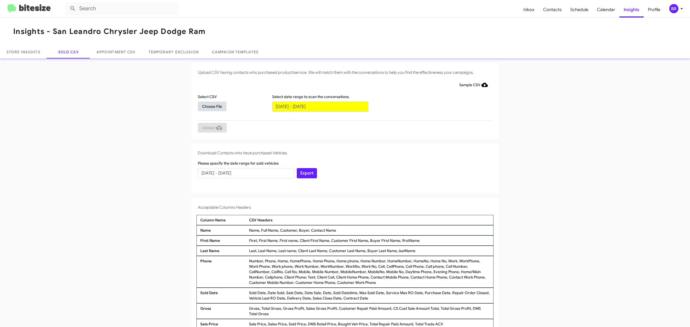
click at [209, 106] on span "Choose File" at bounding box center [212, 107] width 20 height 10
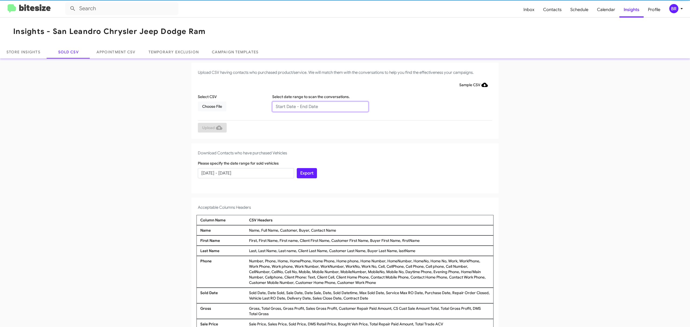
click at [317, 106] on input "text" at bounding box center [320, 107] width 96 height 10
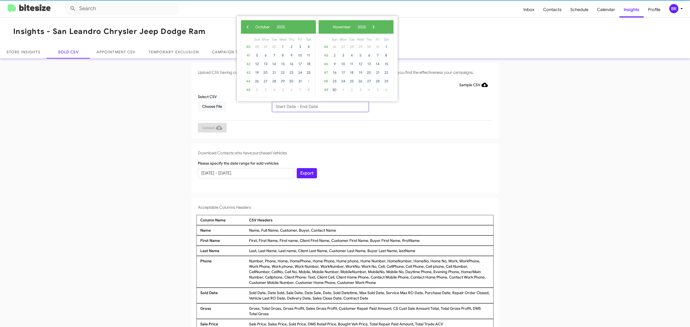
type input "[DATE] - [DATE]"
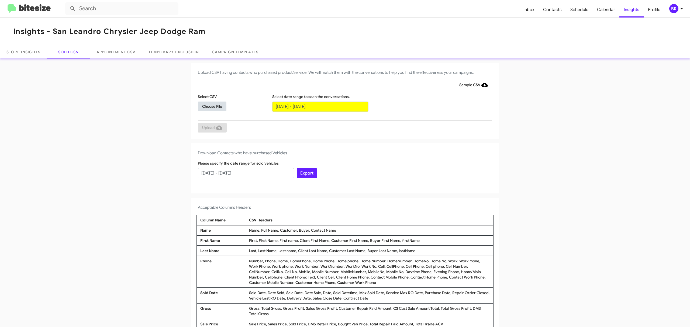
click at [209, 106] on span "Choose File" at bounding box center [212, 107] width 20 height 10
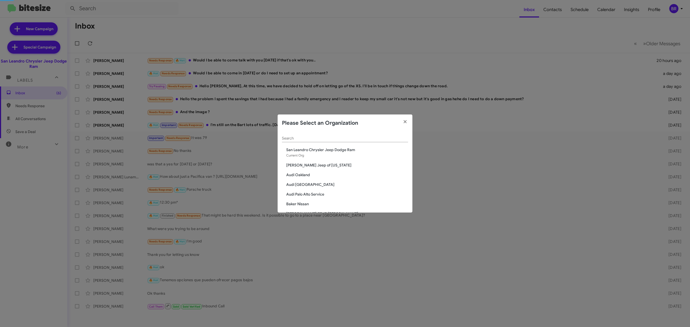
scroll to position [120, 0]
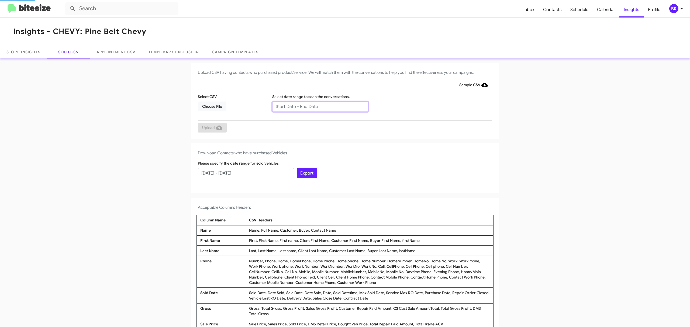
click at [317, 106] on input "text" at bounding box center [320, 107] width 96 height 10
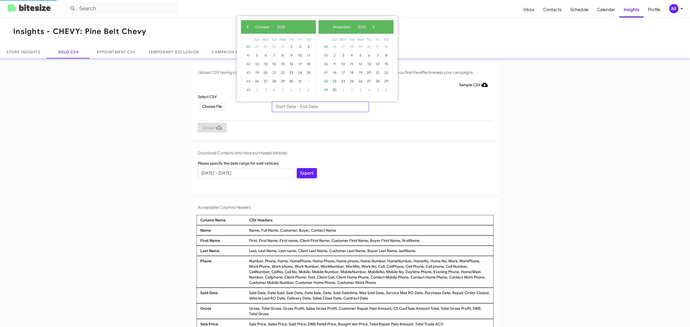
type input "08/12/2025 - 10/12/2025"
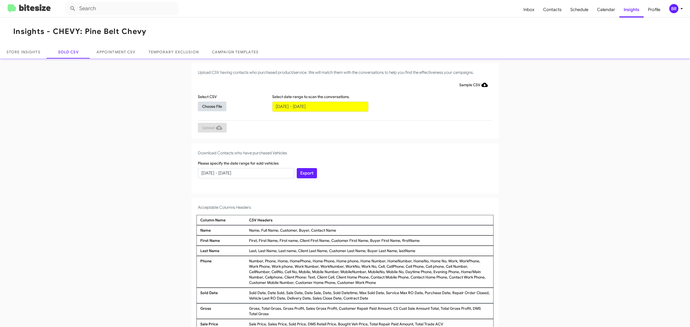
click at [209, 106] on span "Choose File" at bounding box center [212, 107] width 20 height 10
click at [317, 106] on input "text" at bounding box center [320, 107] width 96 height 10
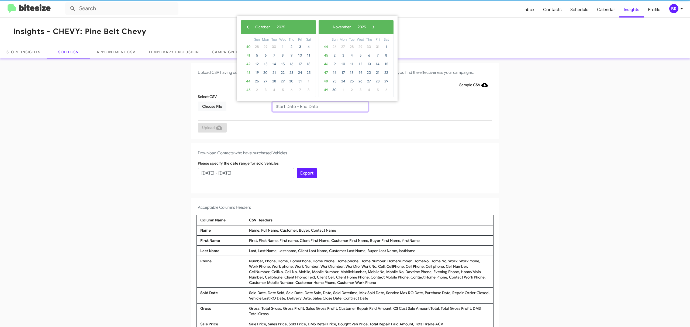
type input "[DATE] - [DATE]"
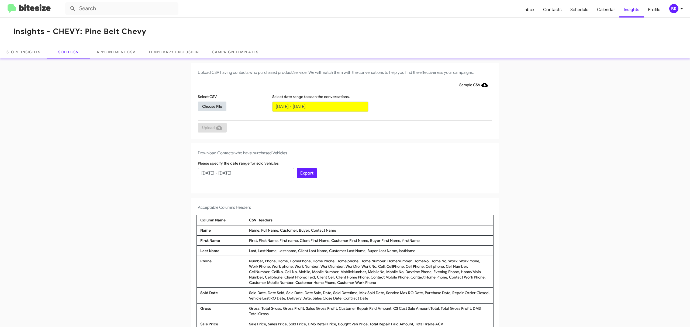
click at [209, 106] on span "Choose File" at bounding box center [212, 107] width 20 height 10
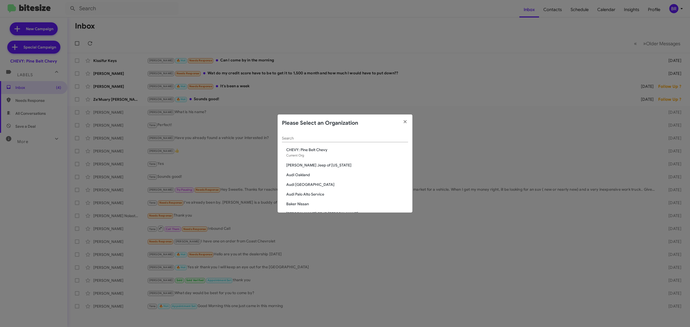
scroll to position [208, 0]
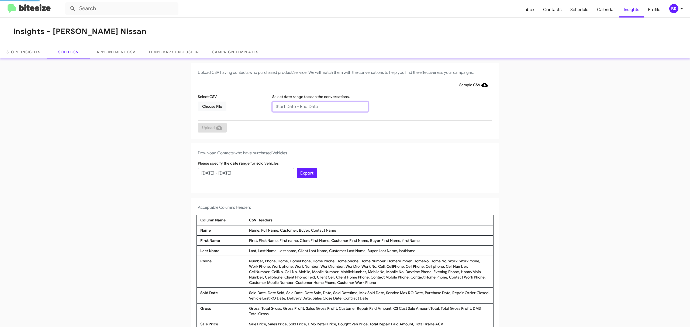
click at [317, 106] on input "text" at bounding box center [320, 107] width 96 height 10
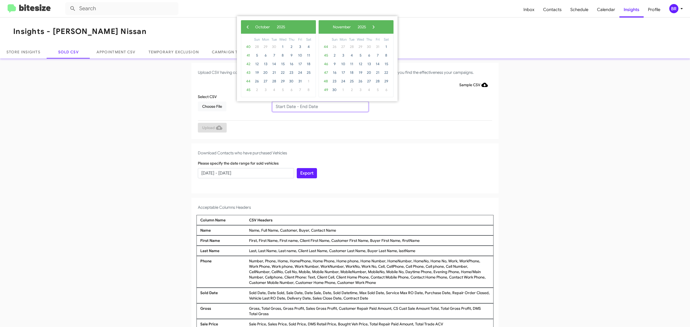
type input "[DATE] - [DATE]"
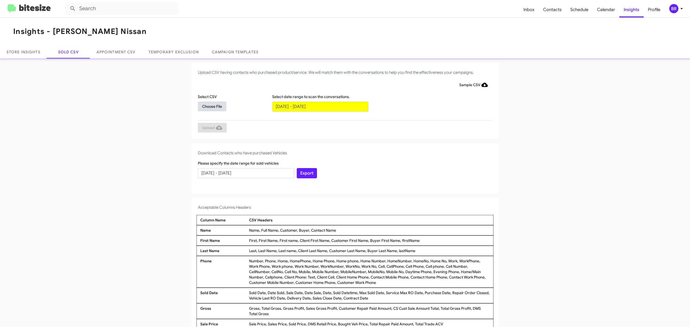
click at [209, 106] on span "Choose File" at bounding box center [212, 107] width 20 height 10
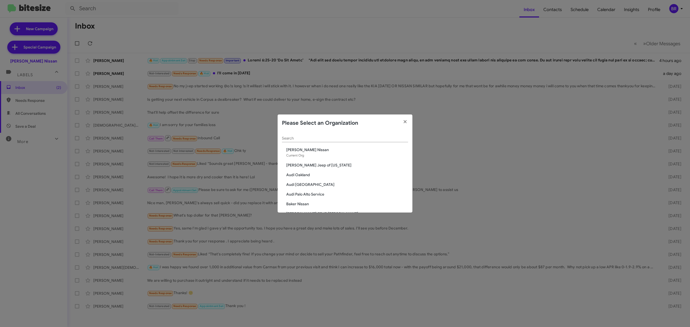
scroll to position [208, 0]
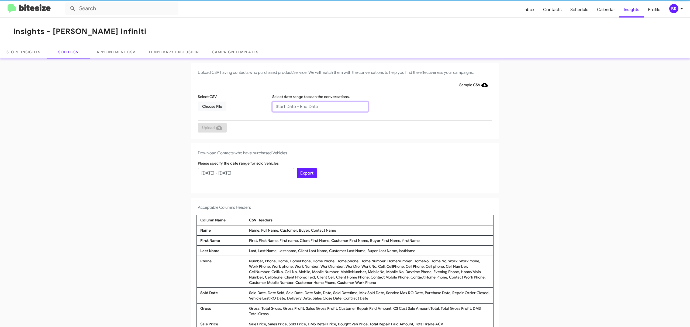
click at [317, 106] on input "text" at bounding box center [320, 107] width 96 height 10
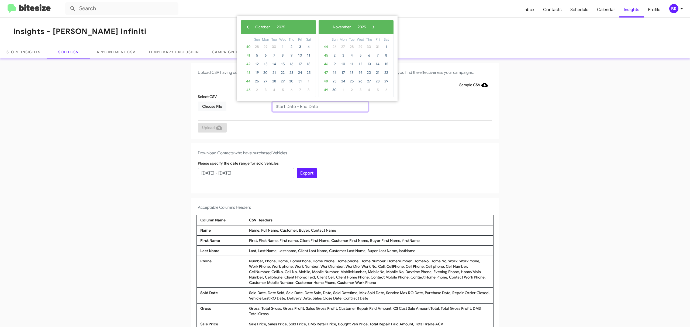
type input "08/12/2025 - 10/12/2025"
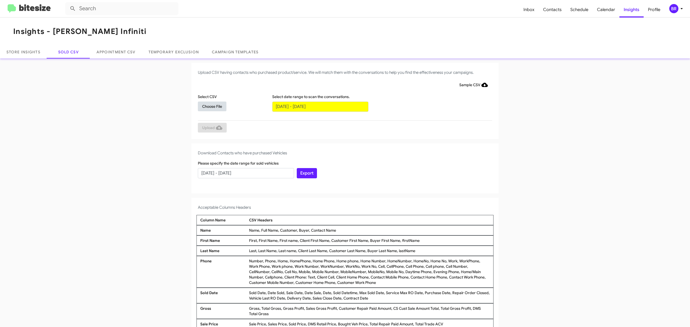
click at [209, 106] on span "Choose File" at bounding box center [212, 107] width 20 height 10
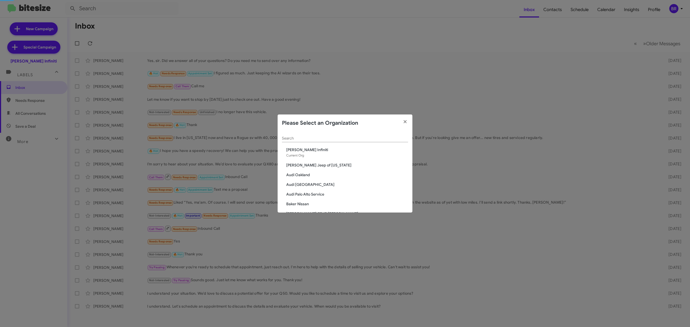
scroll to position [198, 0]
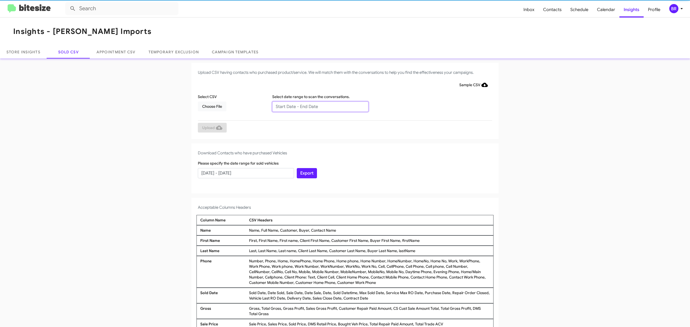
click at [317, 106] on input "text" at bounding box center [320, 107] width 96 height 10
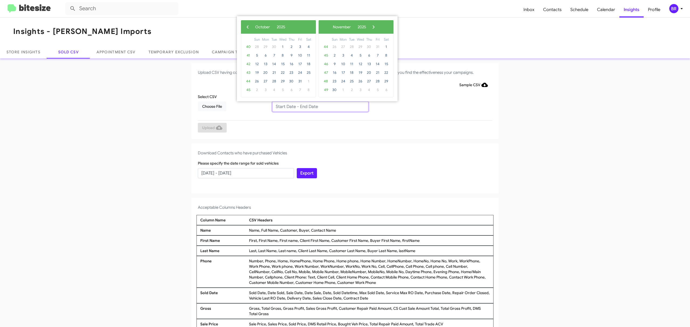
type input "08/12/2025 - 10/12/2025"
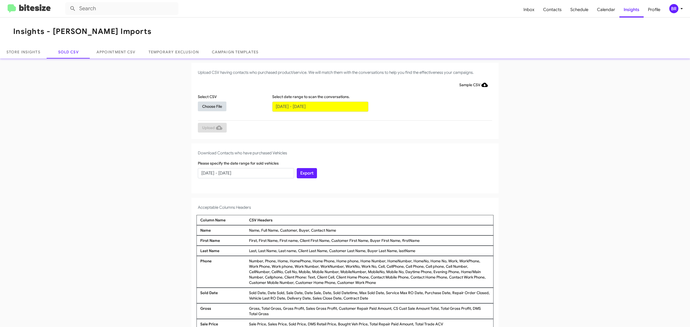
click at [209, 106] on span "Choose File" at bounding box center [212, 107] width 20 height 10
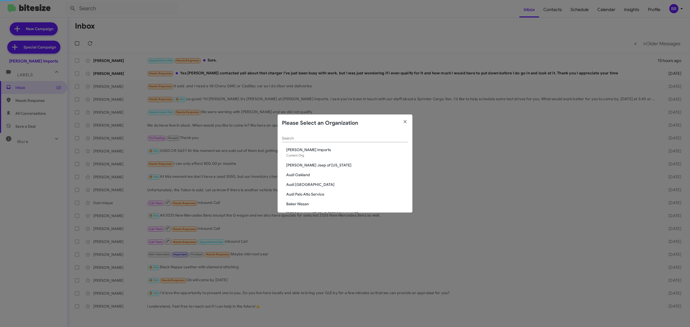
scroll to position [266, 0]
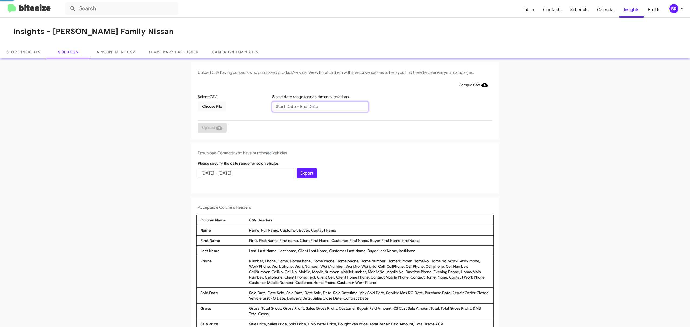
click at [317, 106] on input "text" at bounding box center [320, 107] width 96 height 10
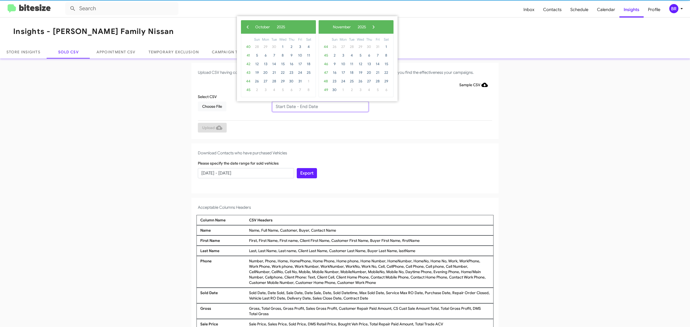
type input "08/12/2025 - 10/12/2025"
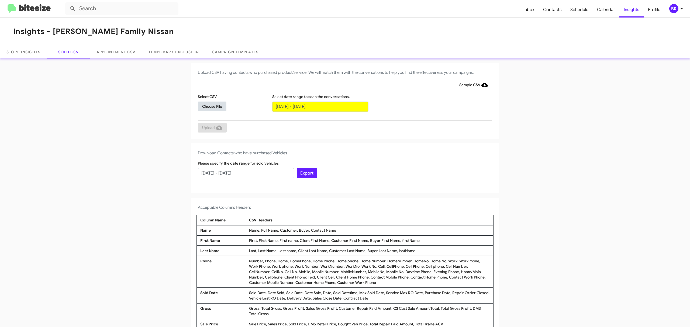
click at [209, 106] on span "Choose File" at bounding box center [212, 107] width 20 height 10
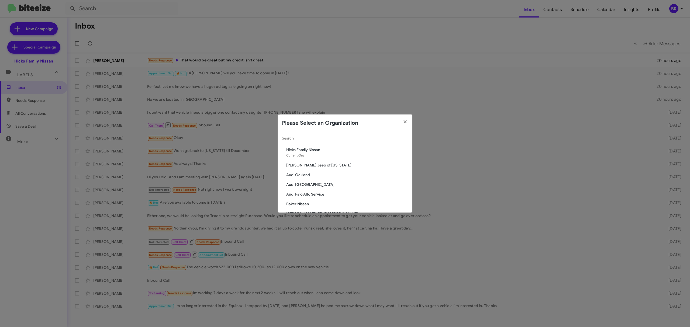
scroll to position [275, 0]
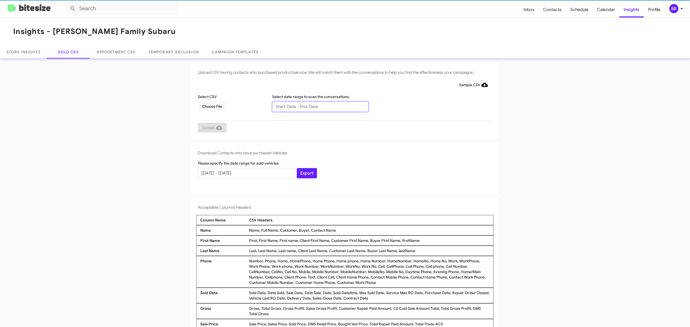
click at [317, 106] on input "text" at bounding box center [320, 107] width 96 height 10
type input "[DATE] - [DATE]"
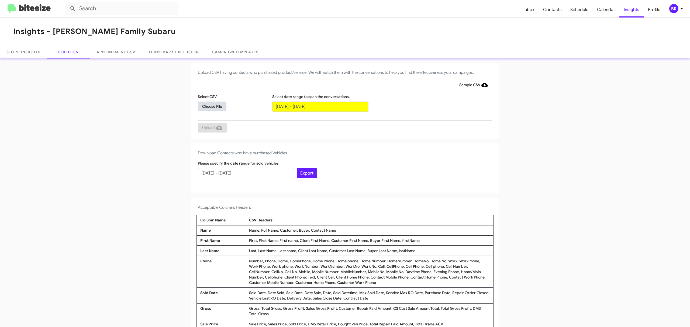
click at [209, 106] on span "Choose File" at bounding box center [212, 107] width 20 height 10
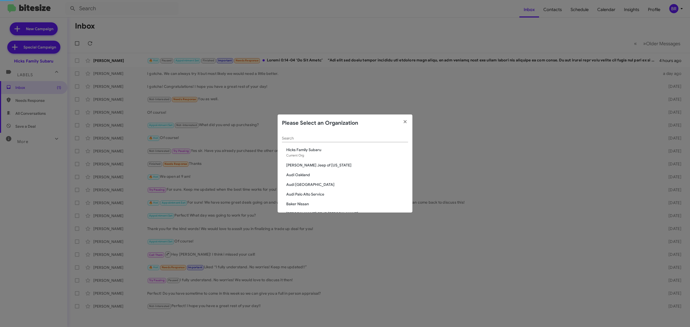
scroll to position [227, 0]
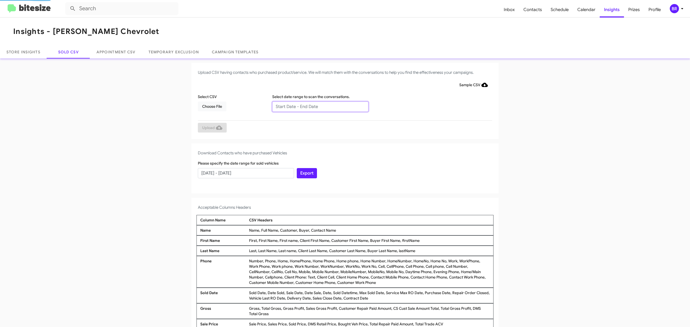
click at [317, 106] on input "text" at bounding box center [320, 107] width 96 height 10
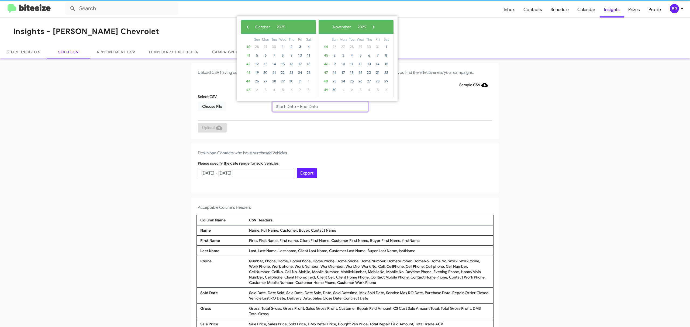
type input "[DATE] - [DATE]"
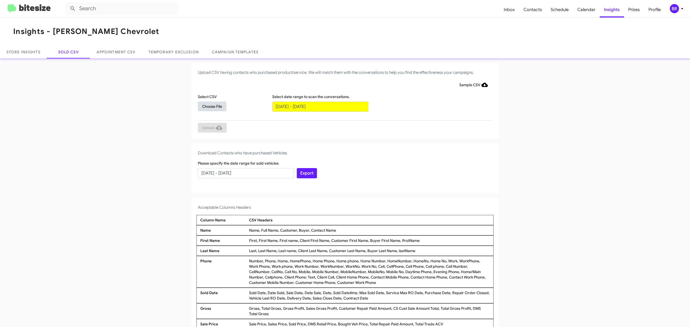
click at [209, 106] on span "Choose File" at bounding box center [212, 107] width 20 height 10
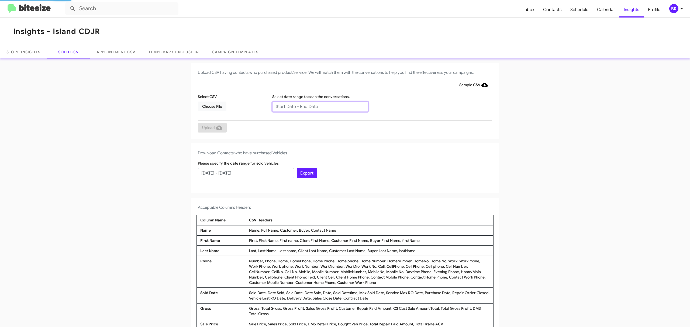
click at [317, 106] on input "text" at bounding box center [320, 107] width 96 height 10
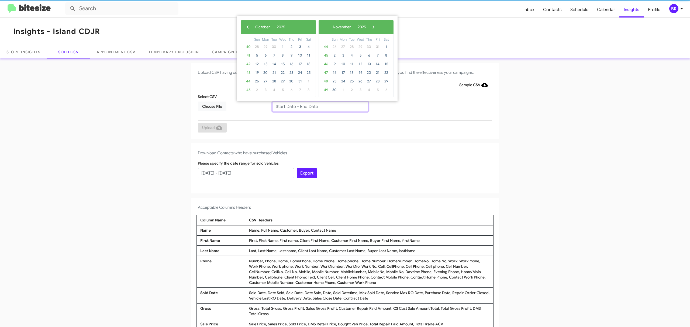
type input "08/12/2025 - 10/12/2025"
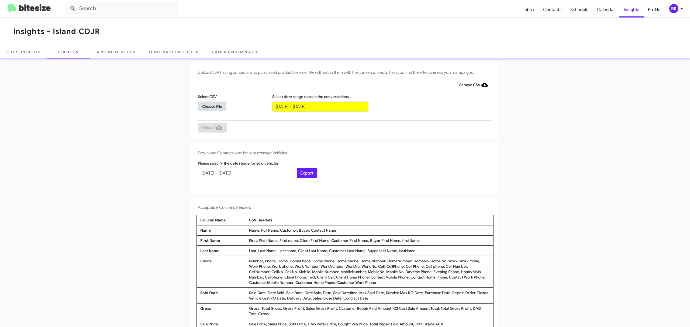
click at [209, 106] on span "Choose File" at bounding box center [212, 107] width 20 height 10
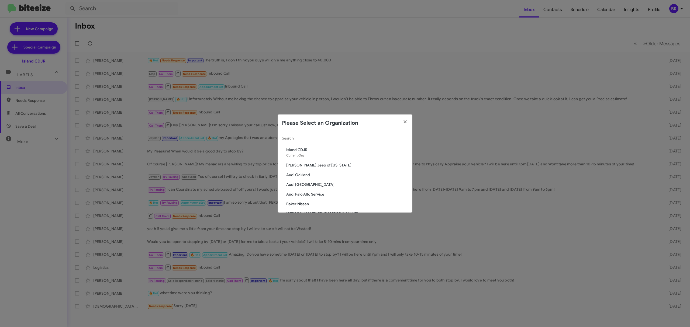
scroll to position [305, 0]
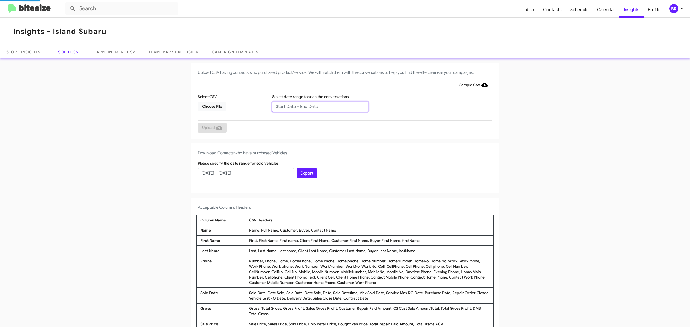
click at [317, 106] on input "text" at bounding box center [320, 107] width 96 height 10
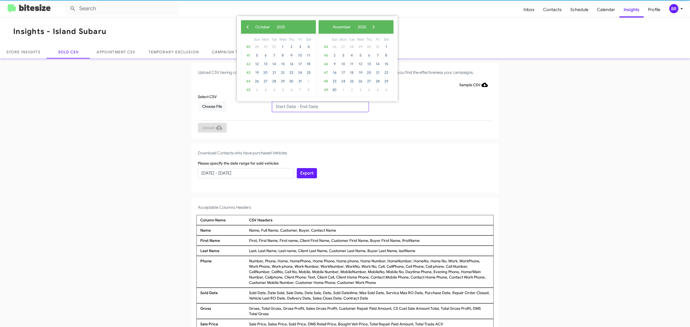
type input "08/12/2025 - 10/12/2025"
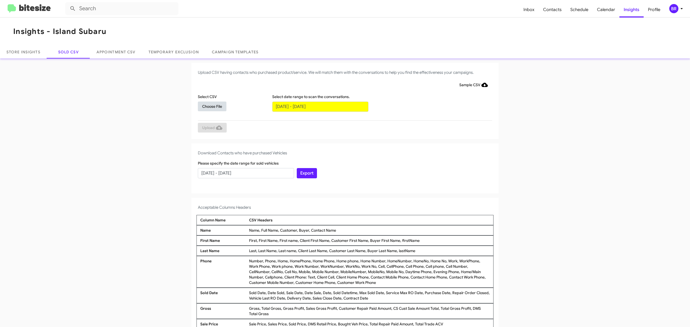
click at [209, 106] on span "Choose File" at bounding box center [212, 107] width 20 height 10
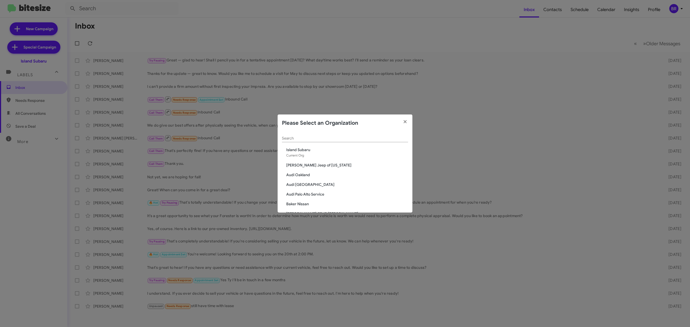
scroll to position [188, 0]
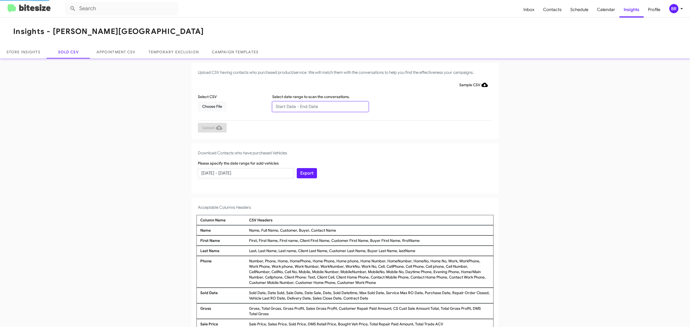
click at [317, 106] on input "text" at bounding box center [320, 107] width 96 height 10
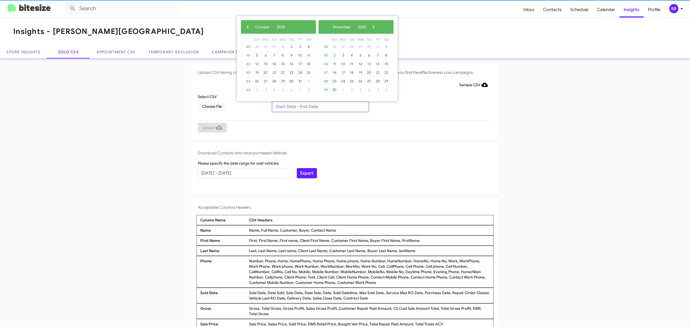
type input "08/12/2025 - 10/12/2025"
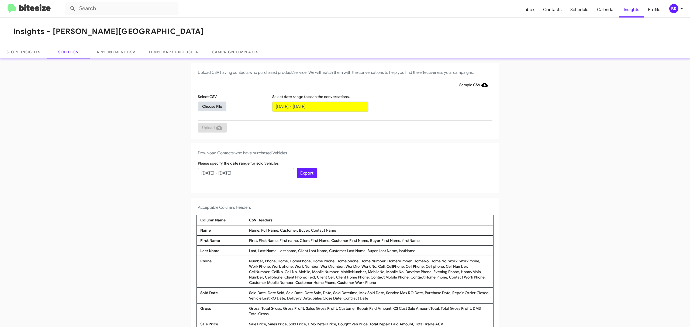
click at [209, 106] on span "Choose File" at bounding box center [212, 107] width 20 height 10
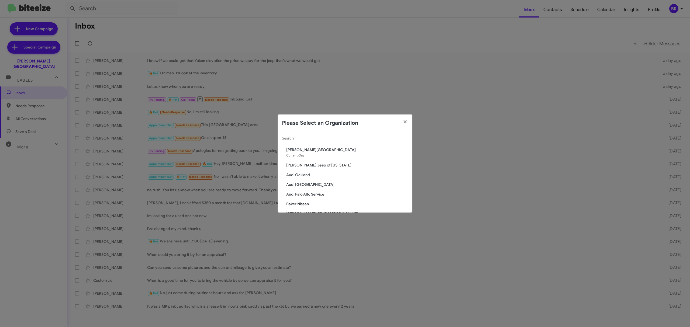
scroll to position [149, 0]
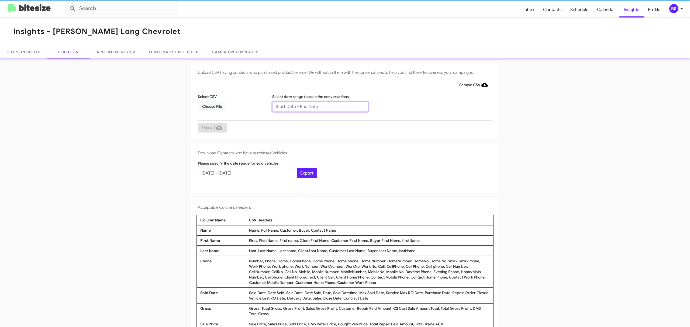
click at [317, 106] on input "text" at bounding box center [320, 107] width 96 height 10
type input "08/12/2025 - 10/12/2025"
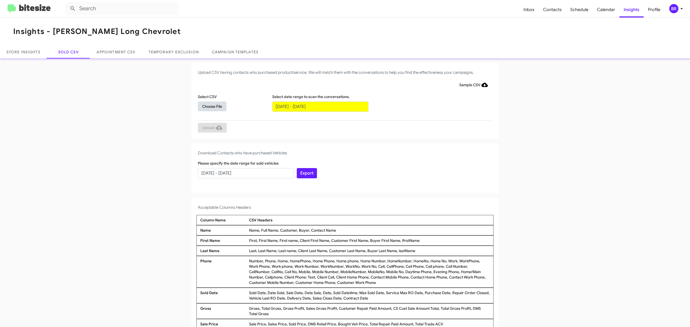
click at [209, 106] on span "Choose File" at bounding box center [212, 107] width 20 height 10
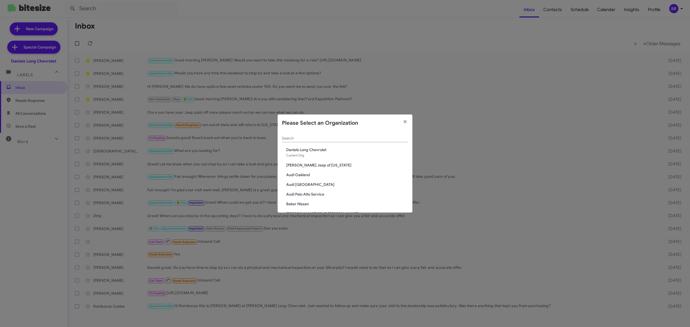
scroll to position [237, 0]
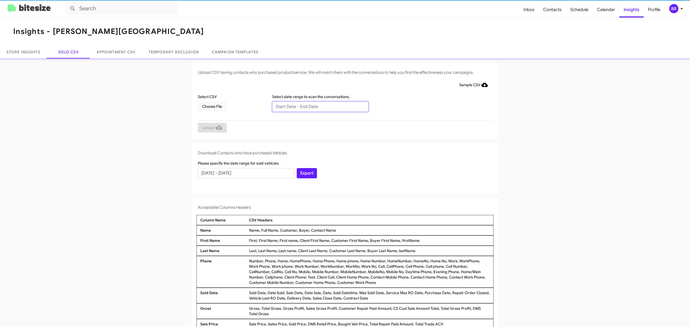
click at [317, 106] on input "text" at bounding box center [320, 107] width 96 height 10
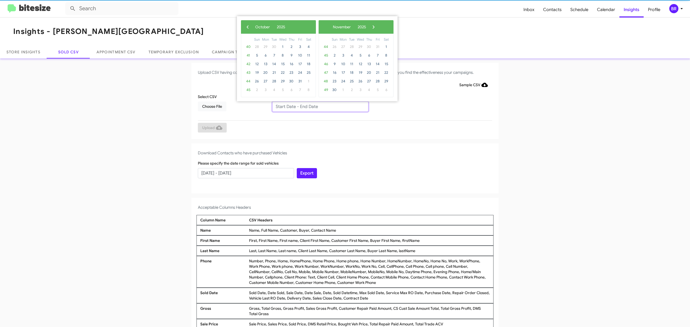
type input "08/12/2025 - 10/12/2025"
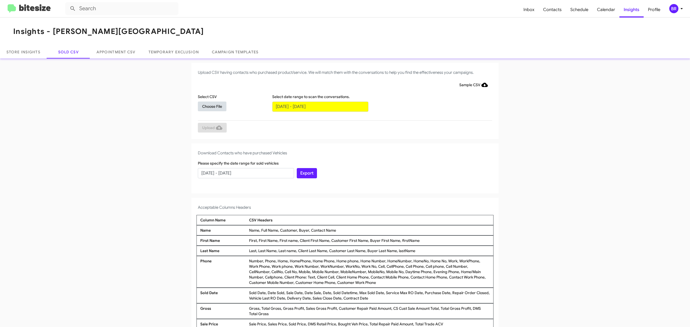
click at [209, 106] on span "Choose File" at bounding box center [212, 107] width 20 height 10
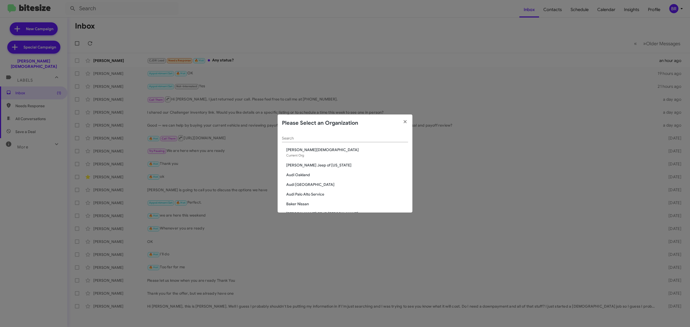
scroll to position [314, 0]
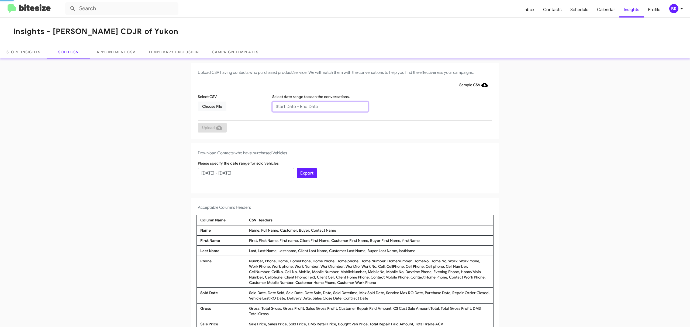
click at [317, 106] on input "text" at bounding box center [320, 107] width 96 height 10
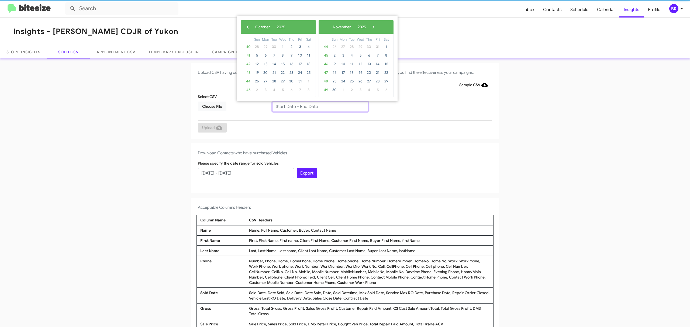
type input "[DATE] - [DATE]"
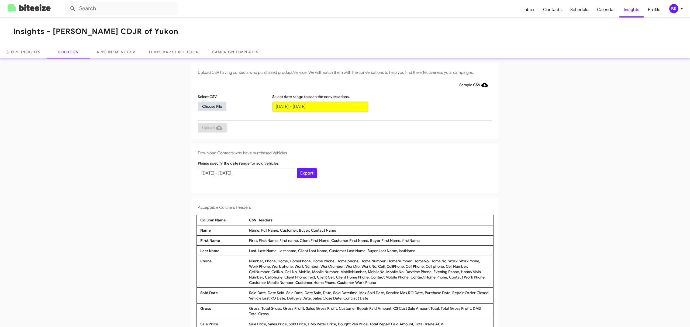
click at [209, 106] on span "Choose File" at bounding box center [212, 107] width 20 height 10
click at [317, 106] on input "text" at bounding box center [320, 107] width 96 height 10
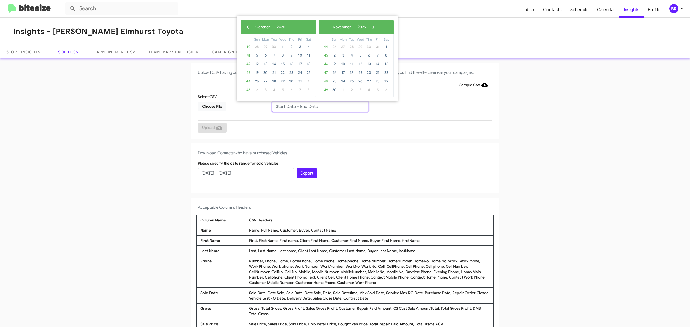
type input "08/12/2025 - 10/12/2025"
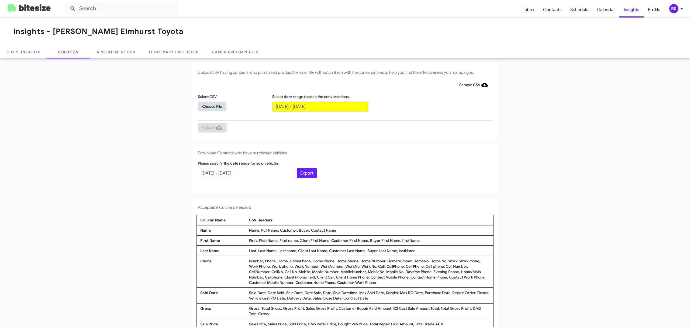
click at [209, 106] on span "Choose File" at bounding box center [212, 107] width 20 height 10
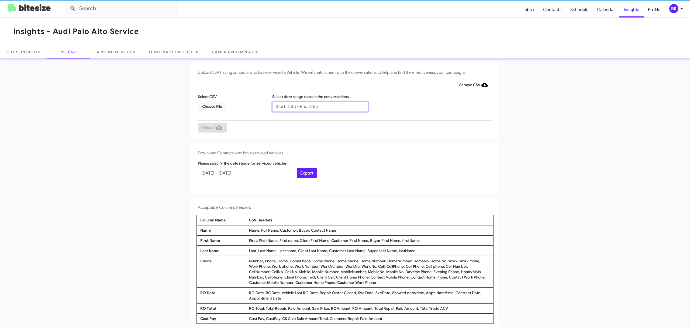
click at [317, 106] on input "text" at bounding box center [320, 107] width 96 height 10
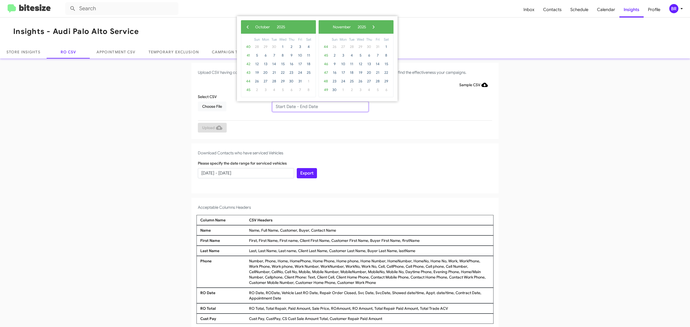
type input "08/12/2025 - 10/12/2025"
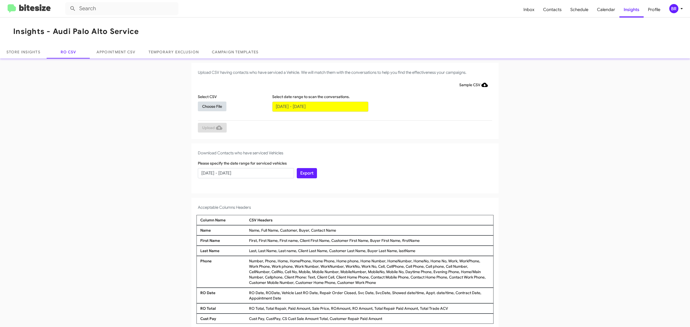
click at [209, 106] on span "Choose File" at bounding box center [212, 107] width 20 height 10
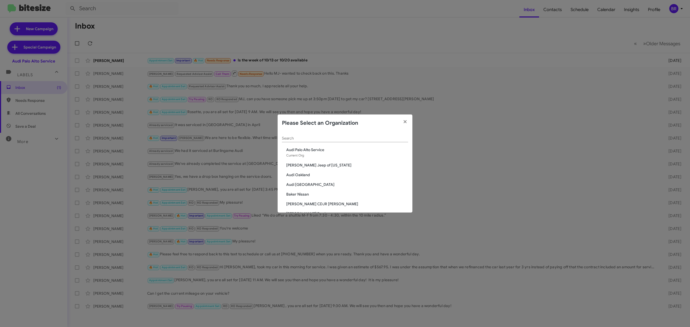
scroll to position [528, 0]
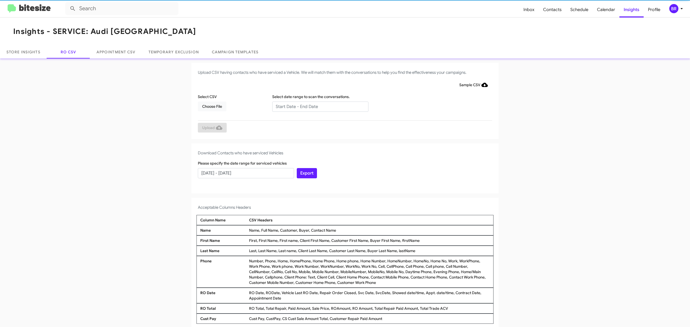
click at [317, 106] on input "text" at bounding box center [320, 107] width 96 height 10
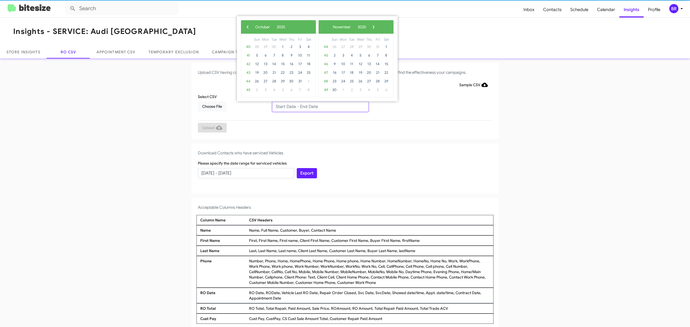
type input "[DATE] - [DATE]"
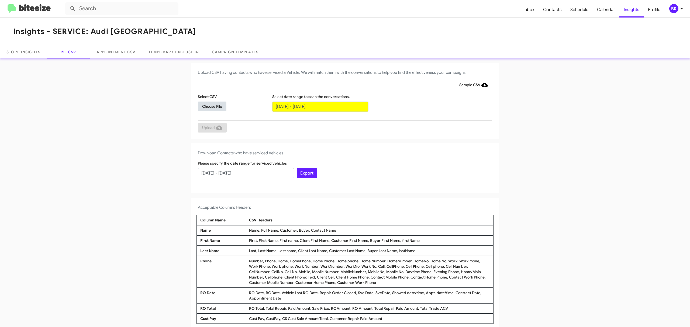
click at [209, 106] on span "Choose File" at bounding box center [212, 107] width 20 height 10
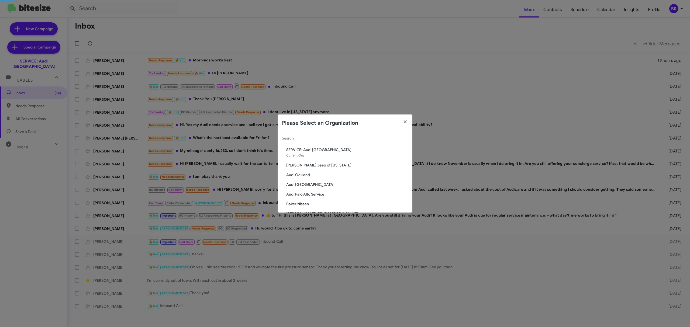
scroll to position [702, 0]
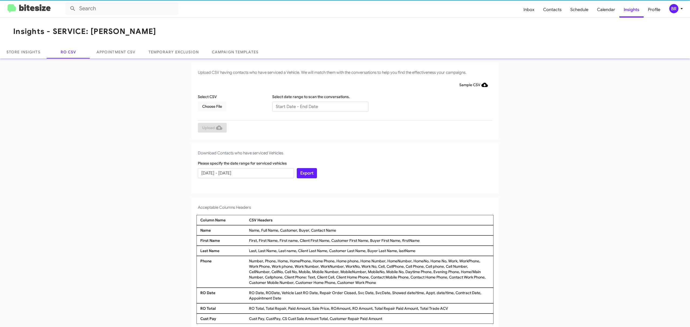
click at [317, 106] on input "text" at bounding box center [320, 107] width 96 height 10
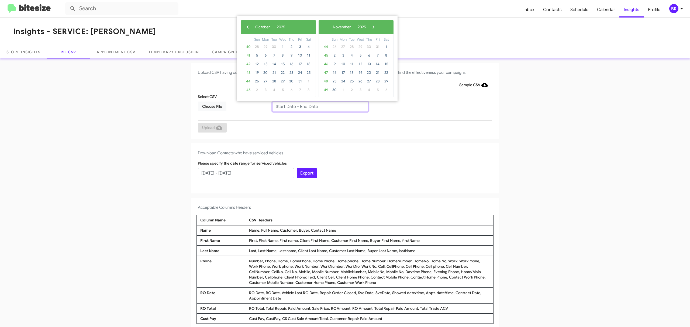
type input "08/12/2025 - 10/12/2025"
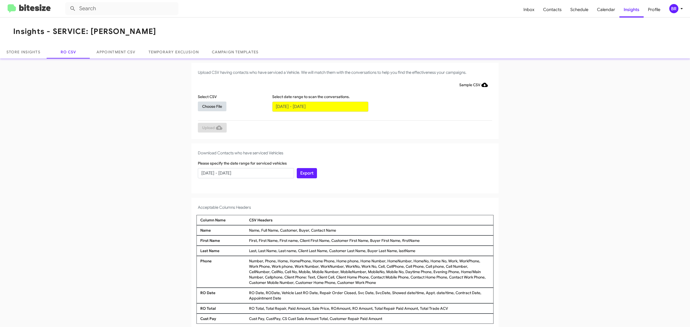
click at [209, 106] on span "Choose File" at bounding box center [212, 107] width 20 height 10
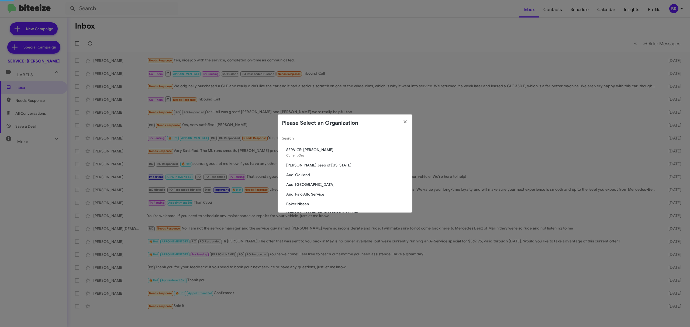
scroll to position [615, 0]
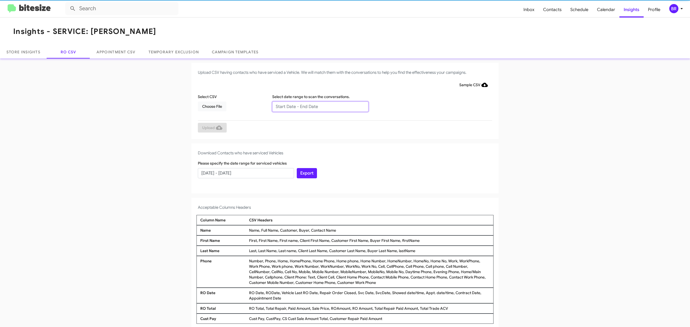
click at [317, 106] on input "text" at bounding box center [320, 107] width 96 height 10
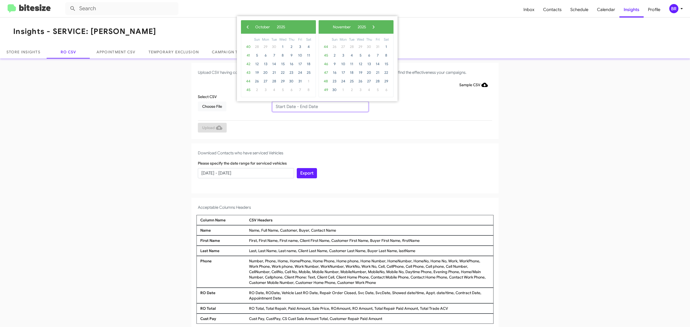
type input "08/12/2025 - 10/12/2025"
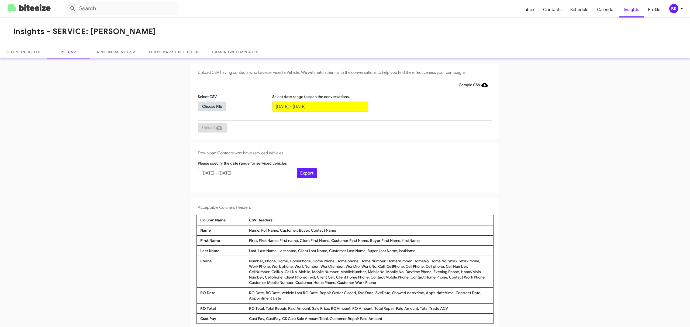
click at [209, 106] on span "Choose File" at bounding box center [212, 107] width 20 height 10
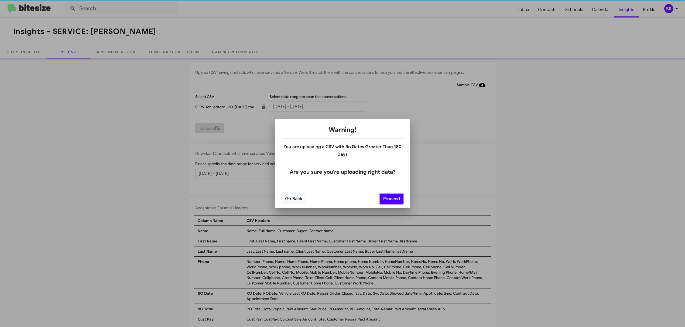
click at [391, 199] on button "Proceed" at bounding box center [392, 199] width 24 height 10
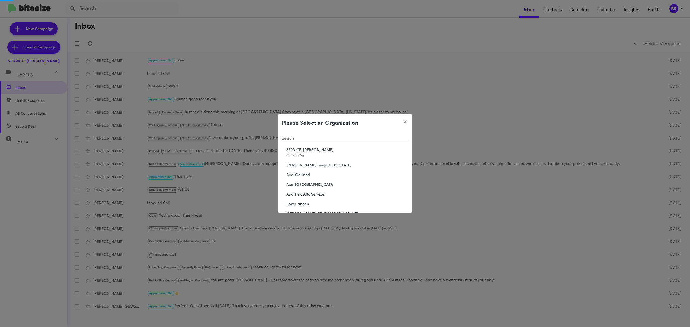
scroll to position [605, 0]
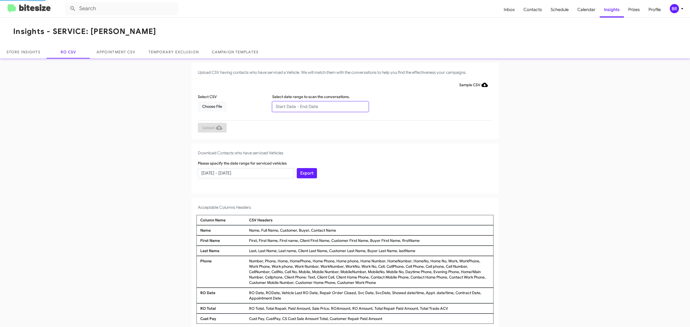
click at [317, 106] on input "text" at bounding box center [320, 107] width 96 height 10
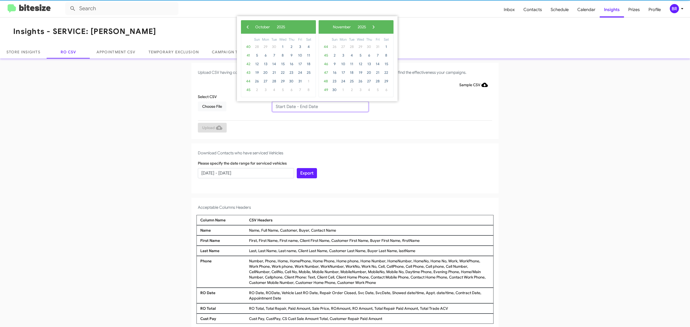
type input "[DATE] - [DATE]"
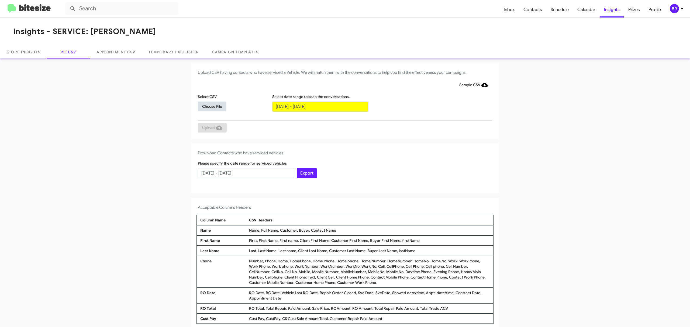
click at [209, 106] on span "Choose File" at bounding box center [212, 107] width 20 height 10
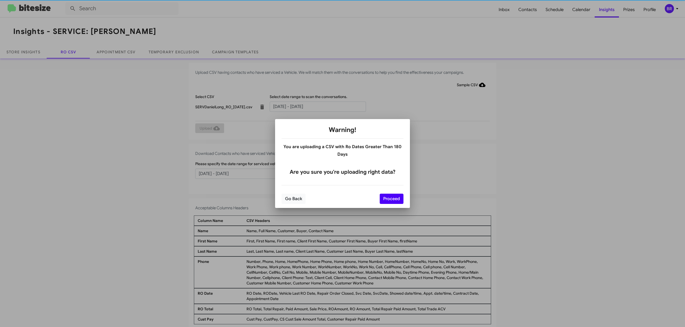
click at [391, 199] on button "Proceed" at bounding box center [392, 199] width 24 height 10
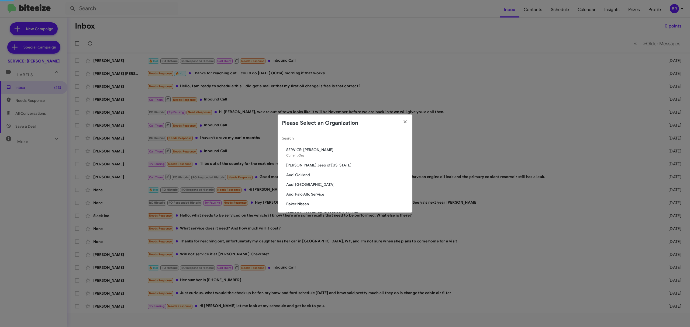
scroll to position [625, 0]
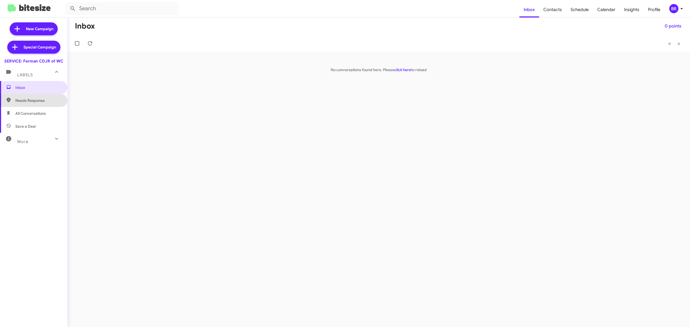
click at [50, 101] on span "Needs Response" at bounding box center [38, 100] width 46 height 5
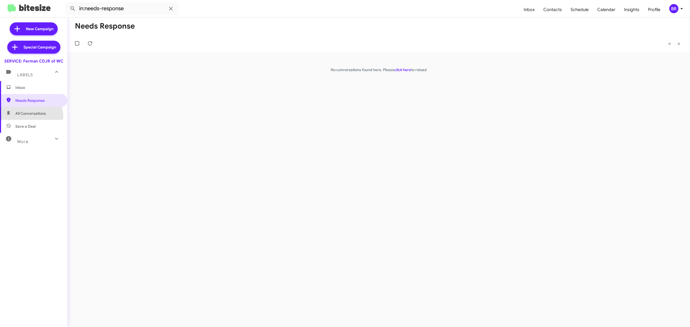
click at [29, 117] on span "All Conversations" at bounding box center [33, 113] width 67 height 13
click at [27, 124] on span "Save a Deal" at bounding box center [25, 126] width 20 height 5
click at [26, 137] on div "More" at bounding box center [28, 140] width 48 height 10
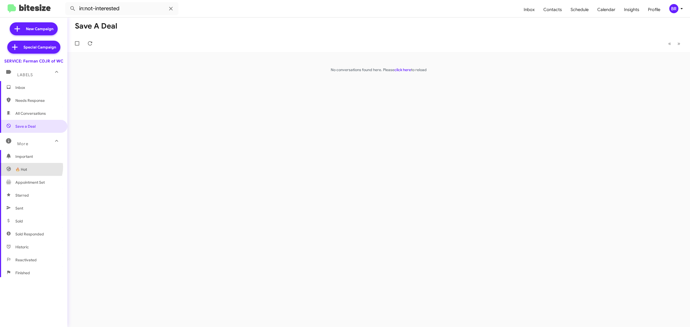
click at [27, 167] on span "🔥 Hot" at bounding box center [21, 169] width 12 height 5
type input "in:appointment"
click at [28, 89] on span "Inbox" at bounding box center [38, 87] width 46 height 5
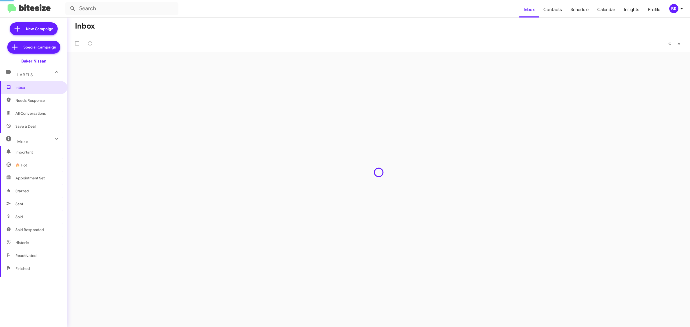
type input "in:groups"
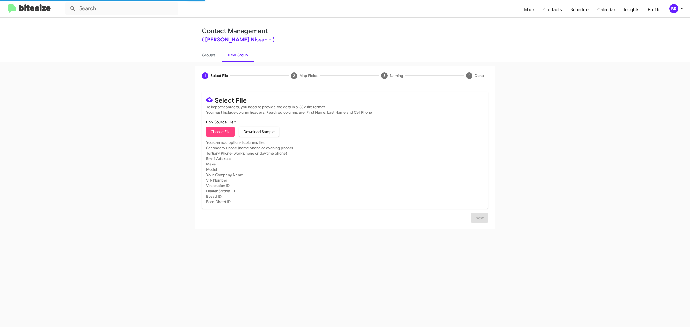
click at [220, 132] on span "Choose File" at bounding box center [221, 132] width 20 height 10
click at [495, 302] on input "Mark as DNC" at bounding box center [494, 302] width 0 height 0
checkbox input "true"
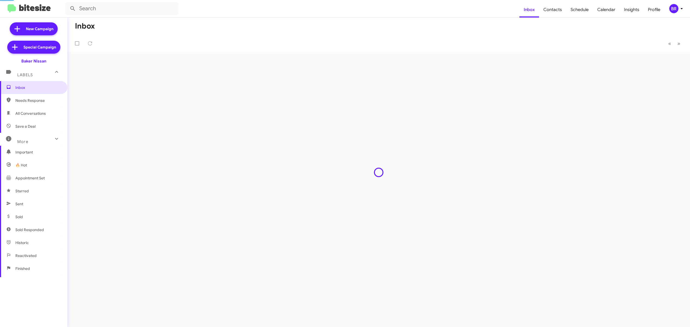
type input "in:groups"
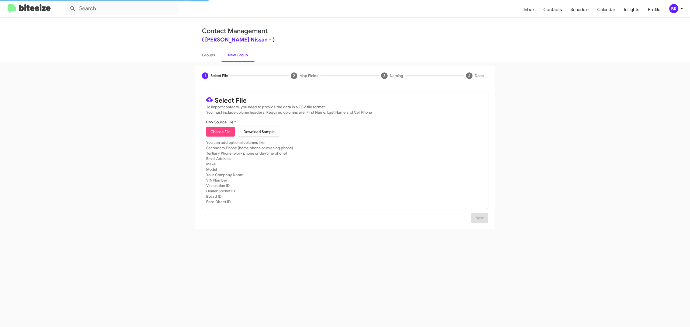
click at [220, 132] on span "Choose File" at bounding box center [221, 132] width 20 height 10
type input "BakerNiss_Opt-Out_10-12-25"
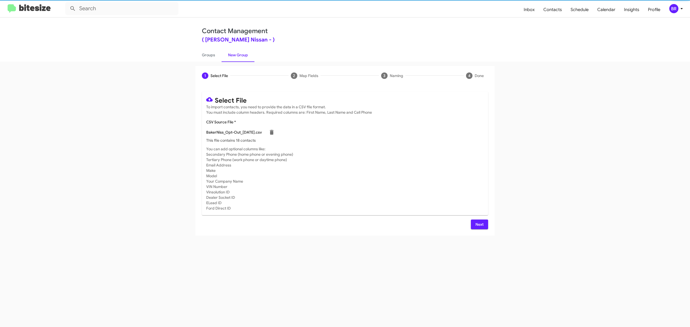
click at [479, 224] on span "Next" at bounding box center [479, 225] width 9 height 10
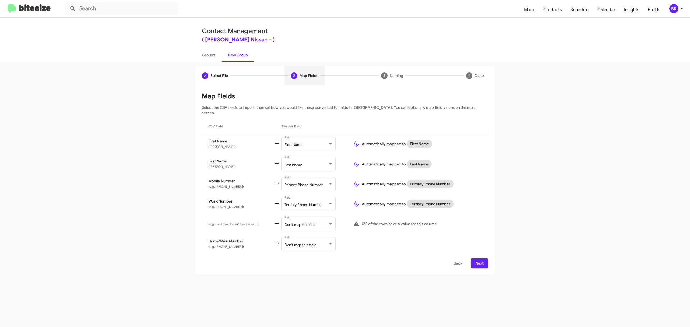
click at [479, 259] on span "Next" at bounding box center [479, 264] width 9 height 10
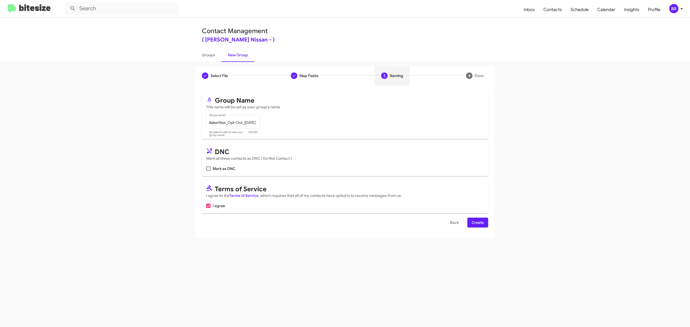
click at [208, 171] on input "Mark as DNC" at bounding box center [208, 171] width 0 height 0
checkbox input "true"
click at [477, 223] on span "Create" at bounding box center [478, 223] width 12 height 10
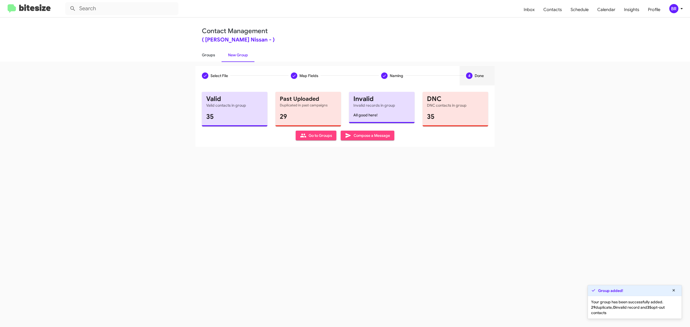
click at [208, 54] on link "Groups" at bounding box center [208, 55] width 26 height 14
type input "in:groups"
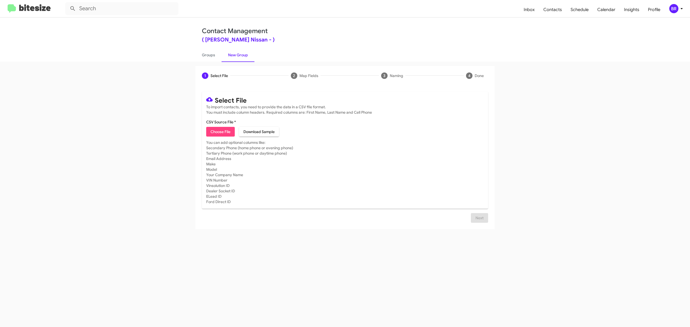
click at [220, 132] on span "Choose File" at bounding box center [221, 132] width 20 height 10
type input "BakerNiss_Opt-Out_[DATE]"
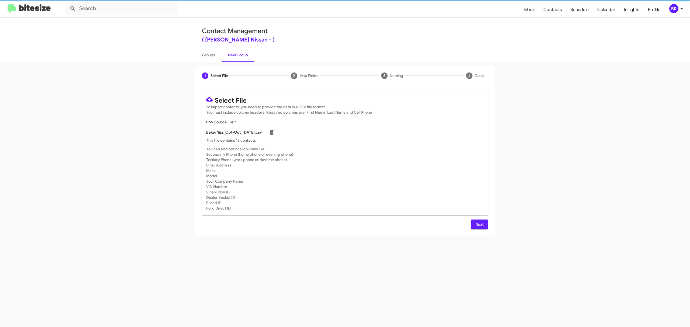
click at [479, 224] on span "Next" at bounding box center [479, 225] width 9 height 10
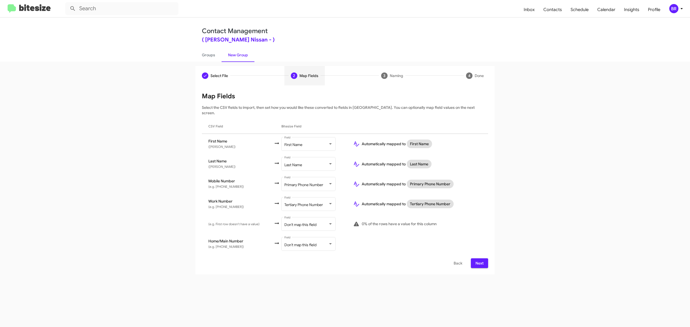
click at [479, 259] on span "Next" at bounding box center [479, 264] width 9 height 10
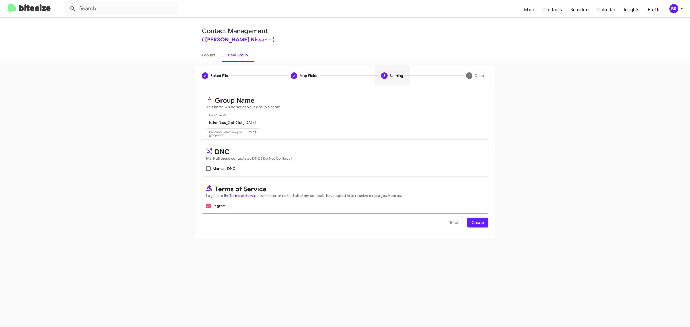
click at [208, 171] on input "Mark as DNC" at bounding box center [208, 171] width 0 height 0
checkbox input "true"
click at [477, 223] on span "Create" at bounding box center [478, 223] width 12 height 10
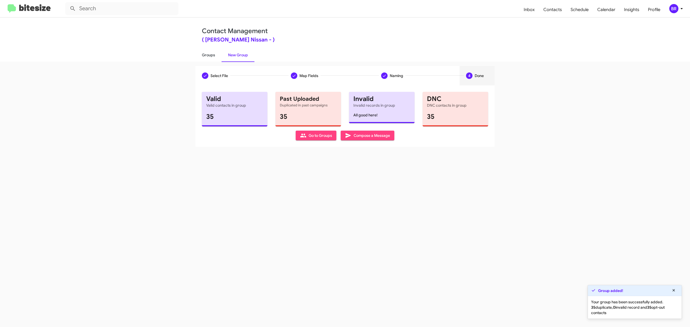
click at [208, 54] on link "Groups" at bounding box center [208, 55] width 26 height 14
type input "in:groups"
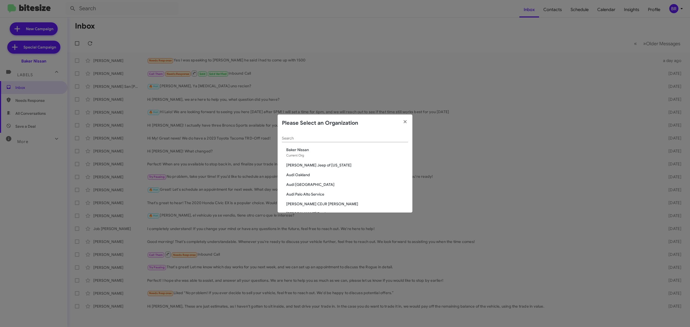
scroll to position [848, 0]
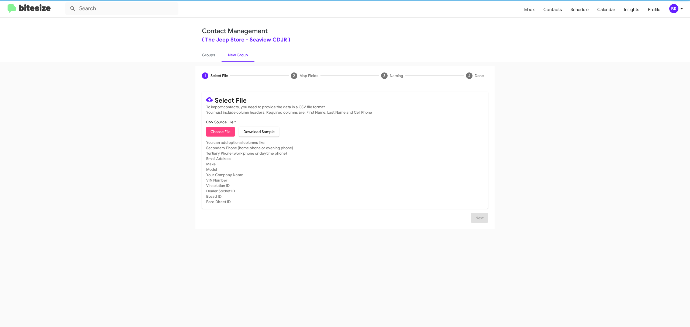
click at [220, 132] on span "Choose File" at bounding box center [221, 132] width 20 height 10
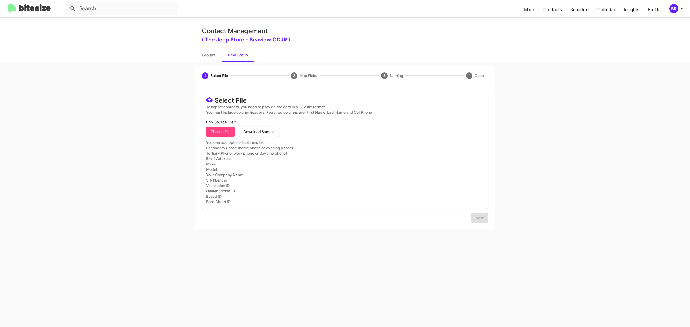
type input "TheJeepStore_Opt-Out_10-12-25"
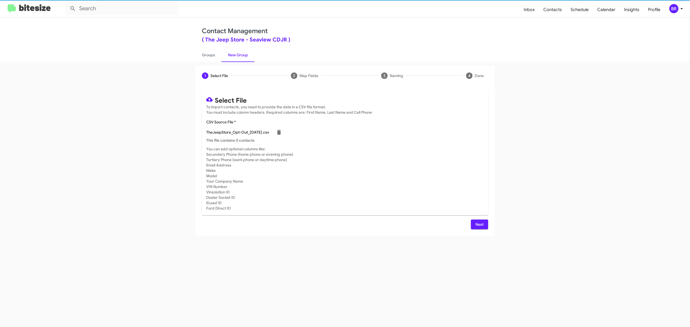
click at [479, 224] on span "Next" at bounding box center [479, 225] width 9 height 10
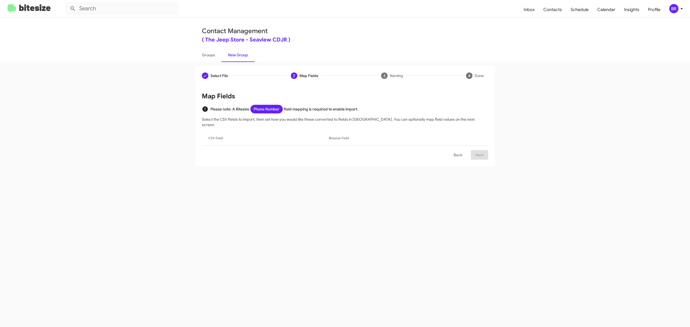
click at [495, 239] on input "Mark as DNC" at bounding box center [494, 239] width 0 height 0
checkbox input "true"
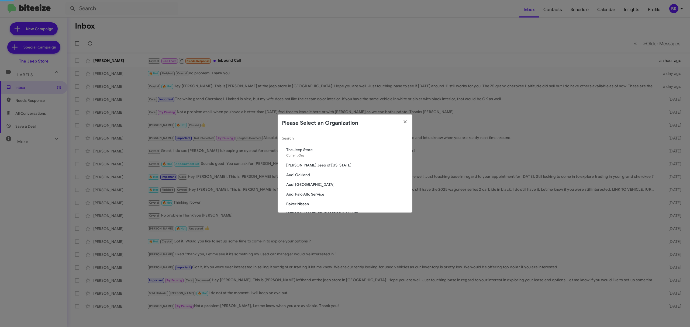
scroll to position [111, 0]
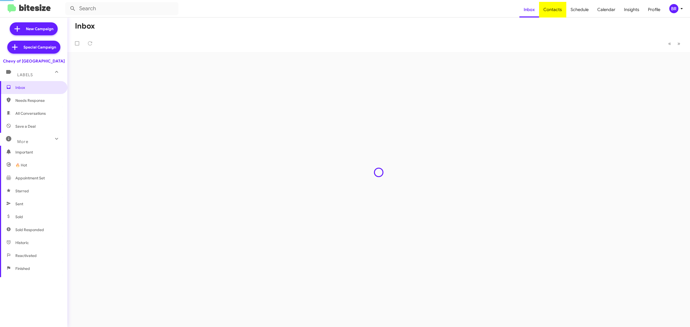
type input "in:groups"
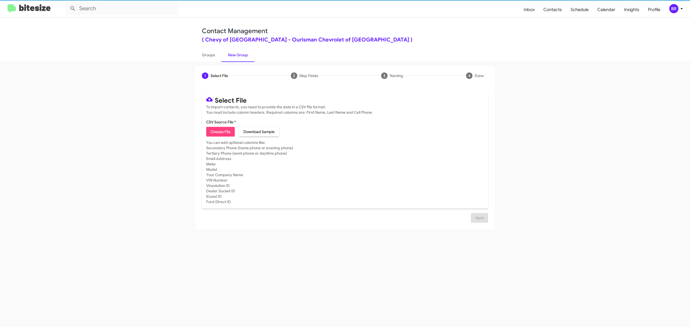
click at [220, 132] on span "Choose File" at bounding box center [221, 132] width 20 height 10
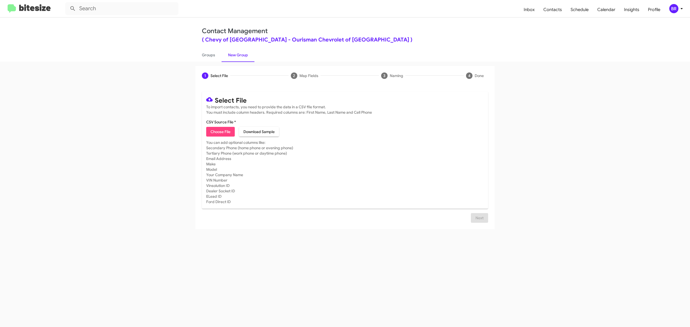
type input "ChevyRock_Opt-Out_10-12-25"
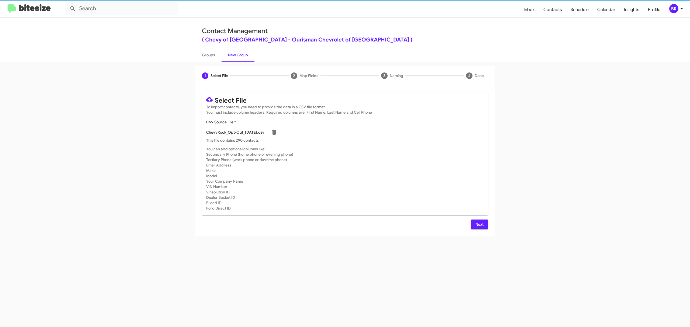
click at [479, 224] on span "Next" at bounding box center [479, 225] width 9 height 10
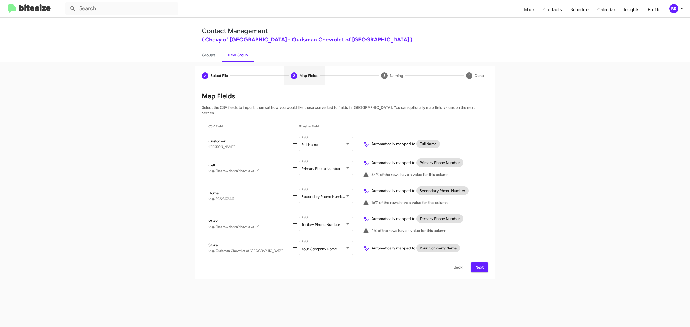
click at [479, 263] on span "Next" at bounding box center [479, 268] width 9 height 10
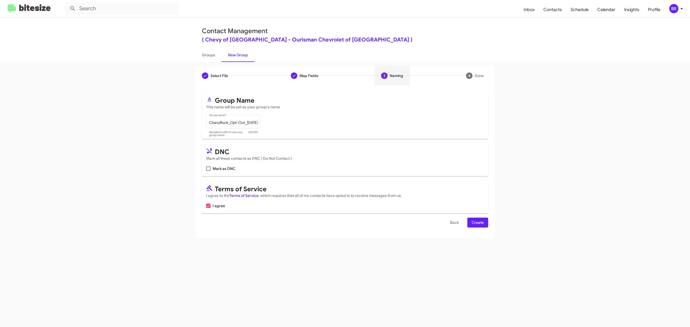
click at [208, 171] on input "Mark as DNC" at bounding box center [208, 171] width 0 height 0
checkbox input "true"
click at [477, 223] on span "Create" at bounding box center [478, 223] width 12 height 10
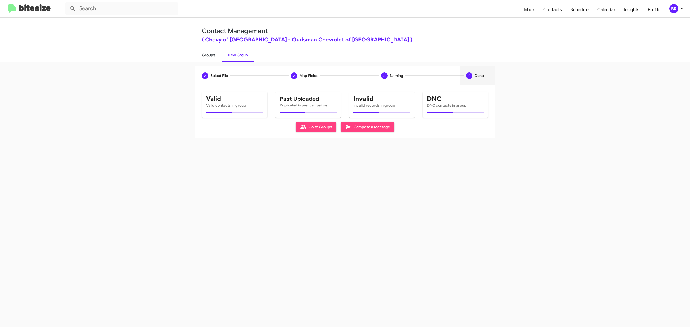
click at [208, 54] on link "Groups" at bounding box center [208, 55] width 26 height 14
type input "in:groups"
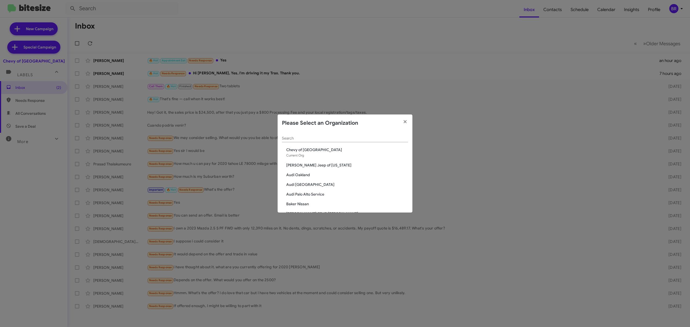
scroll to position [81, 0]
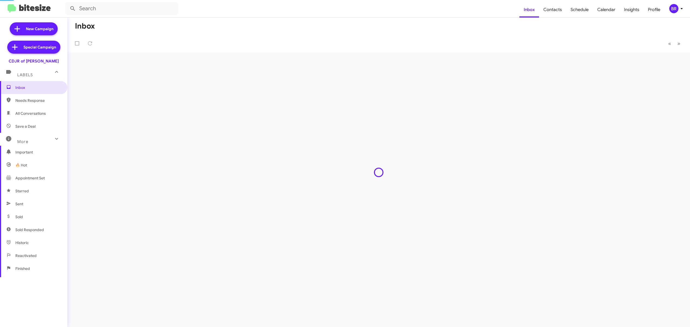
type input "in:groups"
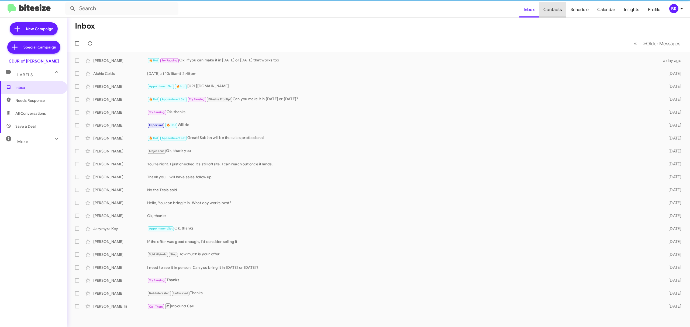
click at [558, 12] on span "Contacts" at bounding box center [552, 10] width 27 height 16
type input "in:groups"
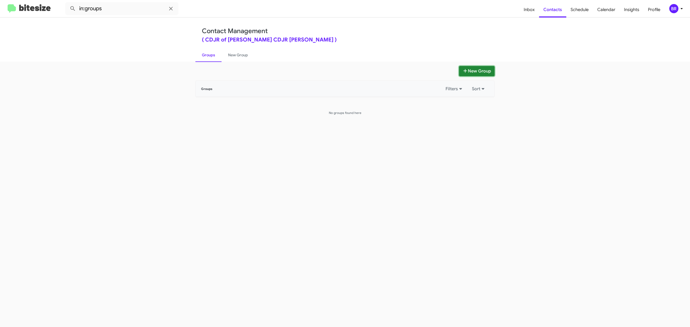
click at [471, 68] on button "New Group" at bounding box center [477, 71] width 36 height 10
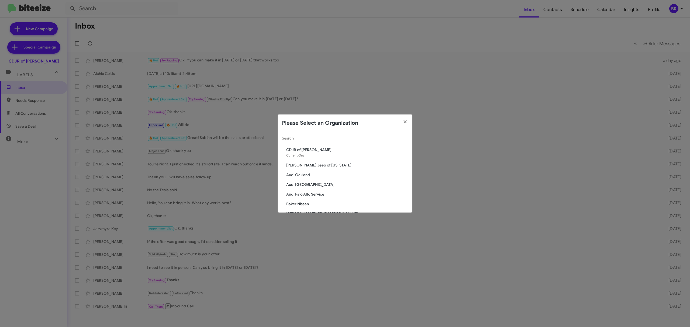
scroll to position [916, 0]
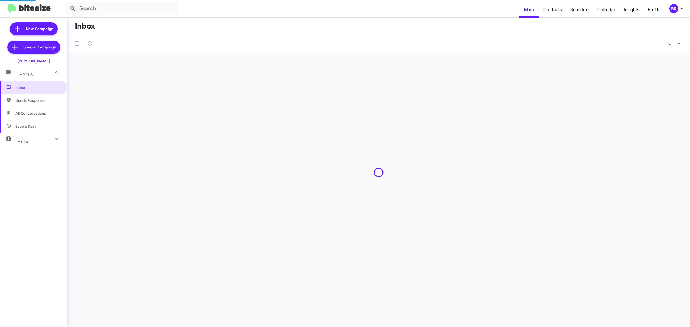
type input "in:groups"
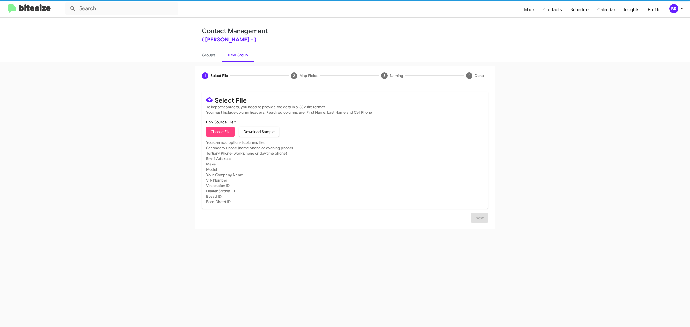
click at [220, 132] on span "Choose File" at bounding box center [221, 132] width 20 height 10
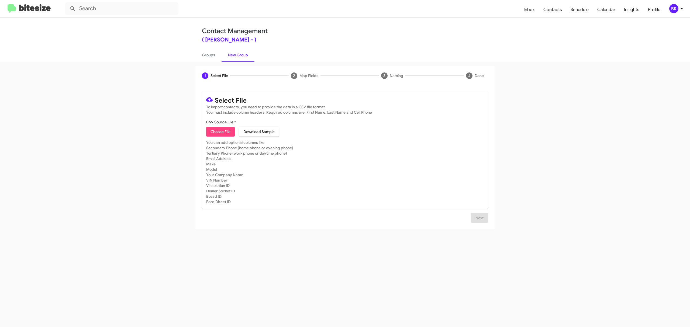
type input "TracyToyota_Opt-Out_10-12-25"
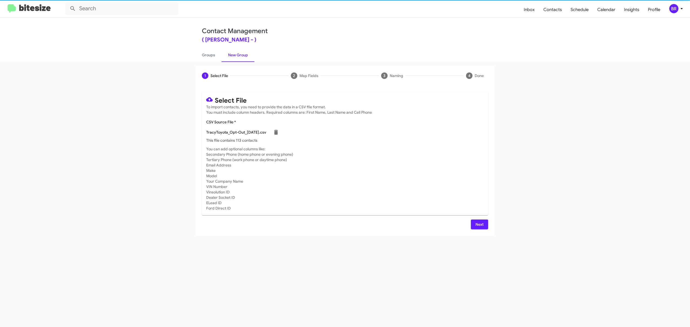
click at [479, 224] on span "Next" at bounding box center [479, 225] width 9 height 10
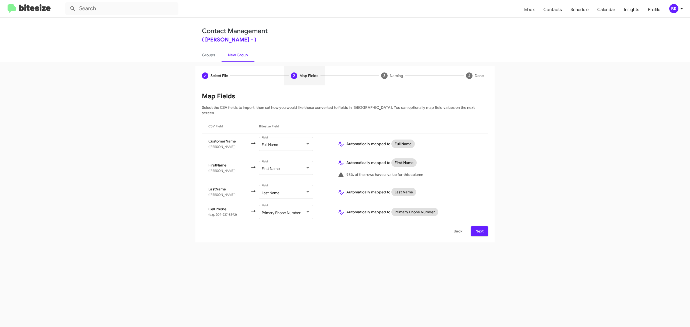
click at [479, 226] on span "Next" at bounding box center [479, 231] width 9 height 10
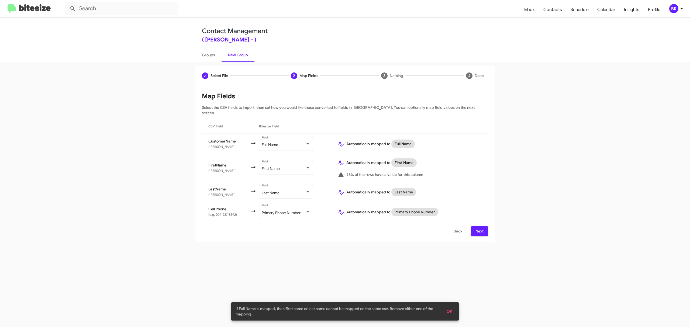
click at [495, 315] on input "Mark as DNC" at bounding box center [494, 315] width 0 height 0
checkbox input "true"
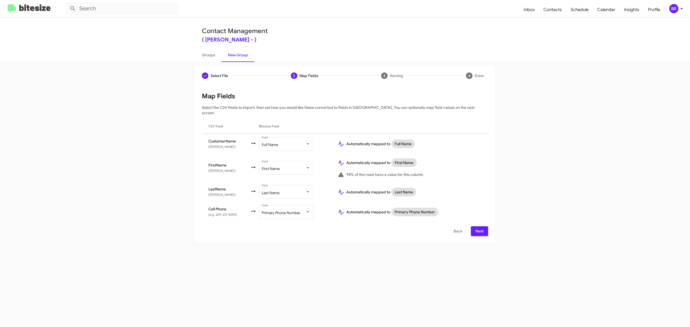
scroll to position [75, 0]
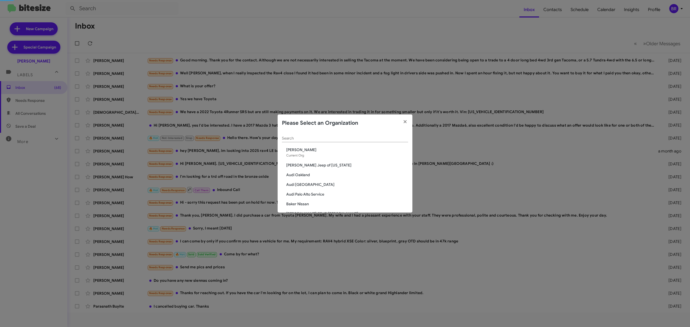
scroll to position [111, 0]
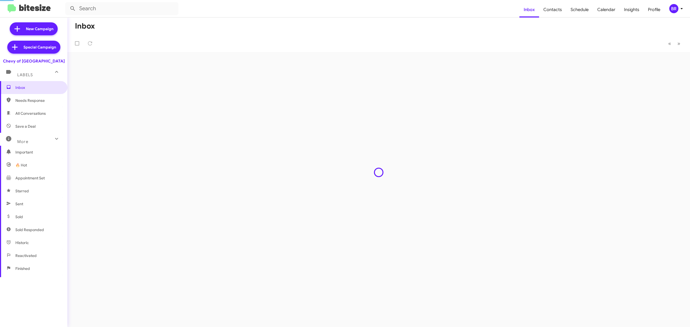
type input "in:groups"
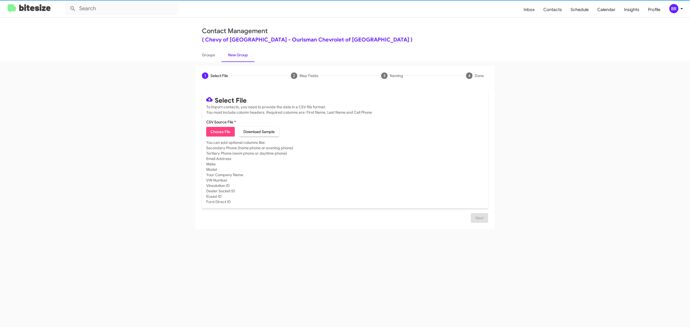
click at [220, 132] on span "Choose File" at bounding box center [221, 132] width 20 height 10
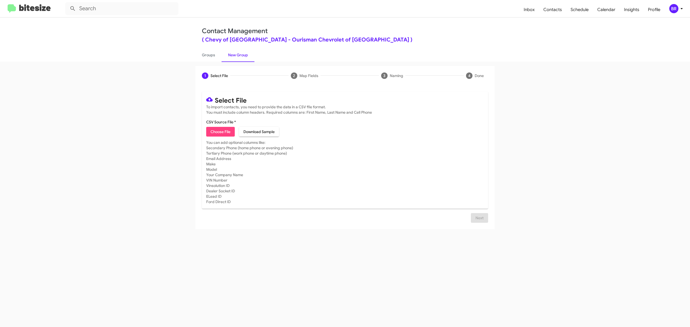
type input "ChevyRock_Opt-Out_10-12-25"
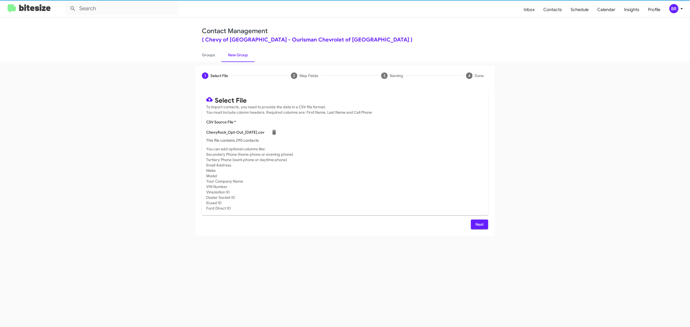
click at [479, 224] on span "Next" at bounding box center [479, 225] width 9 height 10
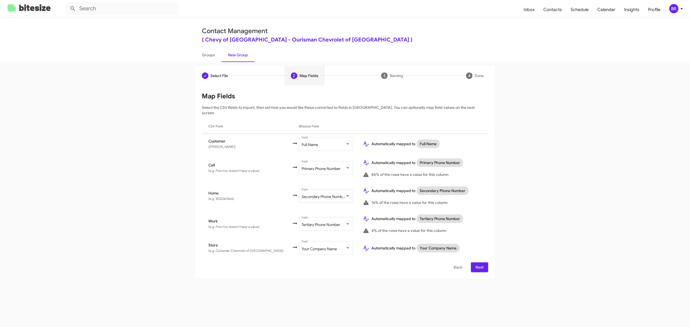
click at [479, 263] on span "Next" at bounding box center [479, 268] width 9 height 10
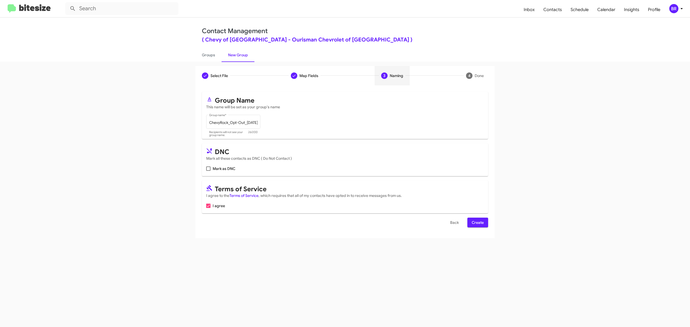
click at [208, 171] on input "Mark as DNC" at bounding box center [208, 171] width 0 height 0
checkbox input "true"
click at [477, 223] on span "Create" at bounding box center [478, 223] width 12 height 10
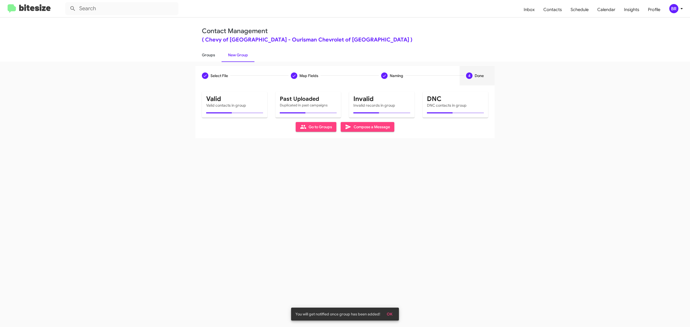
click at [208, 54] on link "Groups" at bounding box center [208, 55] width 26 height 14
type input "in:groups"
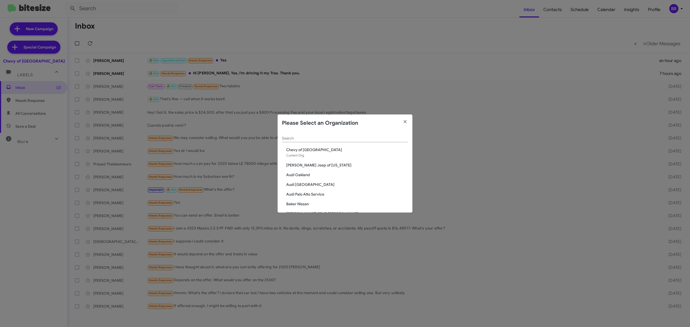
scroll to position [81, 0]
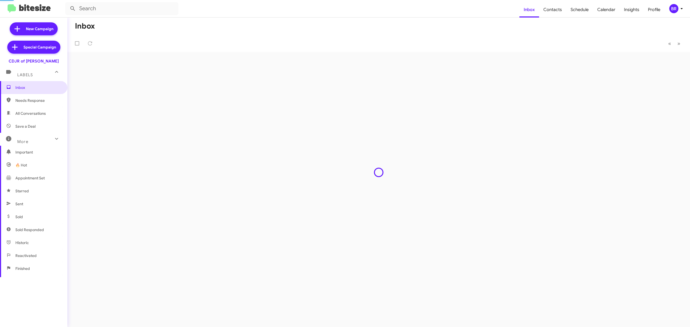
type input "in:groups"
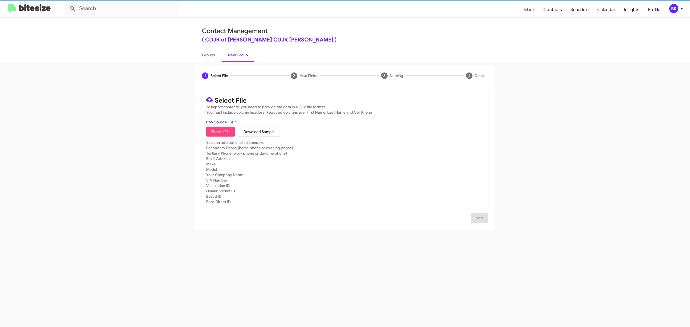
click at [220, 132] on span "Choose File" at bounding box center [221, 132] width 20 height 10
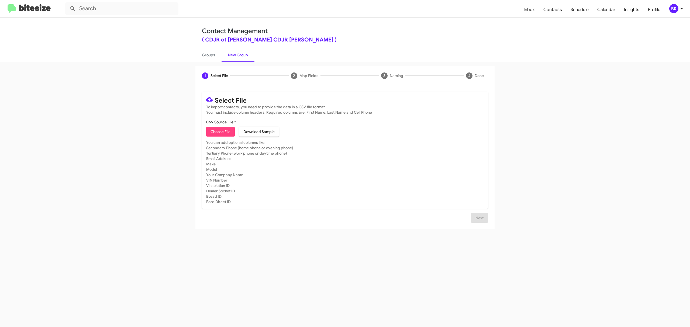
type input "CDJRBowie_Opt-Out_10-12-25"
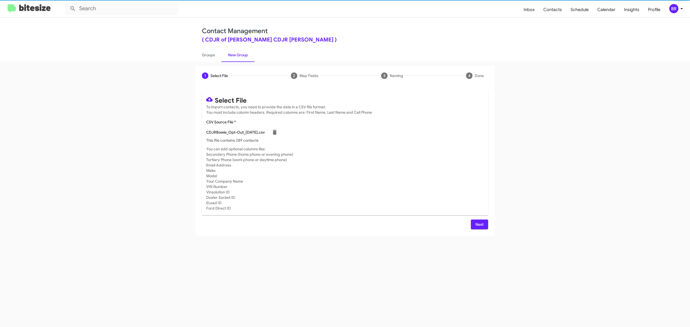
click at [479, 224] on span "Next" at bounding box center [479, 225] width 9 height 10
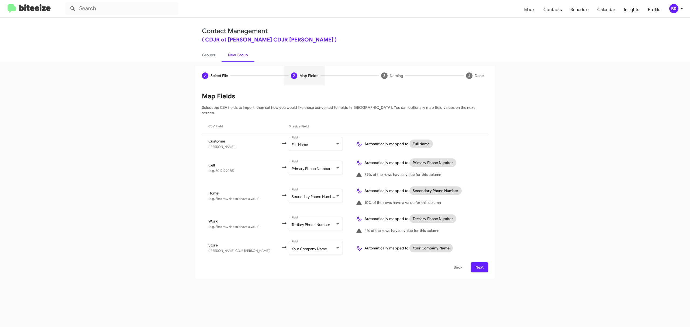
click at [479, 263] on span "Next" at bounding box center [479, 268] width 9 height 10
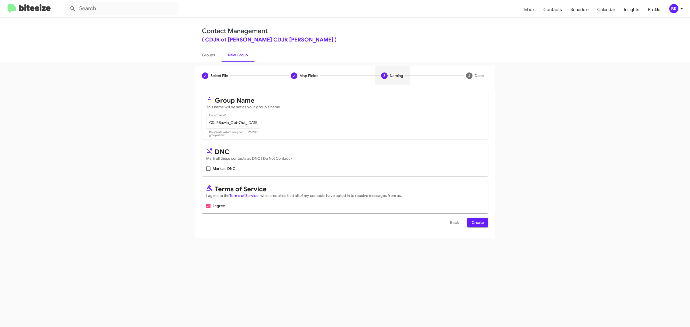
click at [208, 171] on input "Mark as DNC" at bounding box center [208, 171] width 0 height 0
checkbox input "true"
click at [477, 223] on span "Create" at bounding box center [478, 223] width 12 height 10
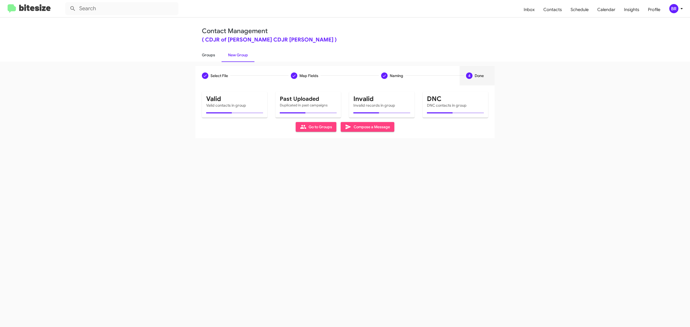
click at [208, 54] on link "Groups" at bounding box center [208, 55] width 26 height 14
type input "in:groups"
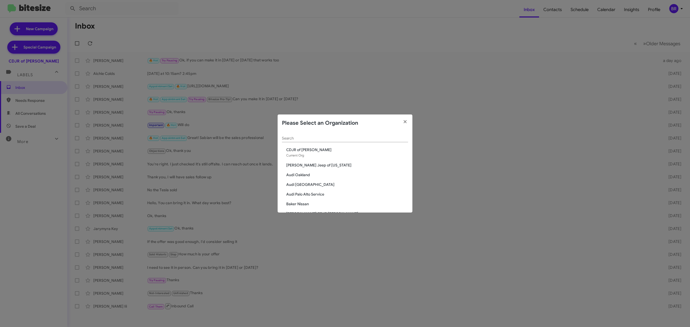
scroll to position [877, 0]
